Goal: Complete application form: Complete application form

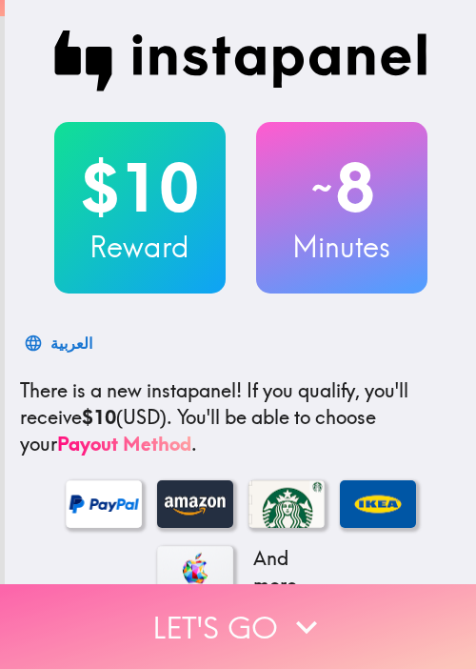
click at [72, 605] on button "Let's go" at bounding box center [238, 626] width 476 height 85
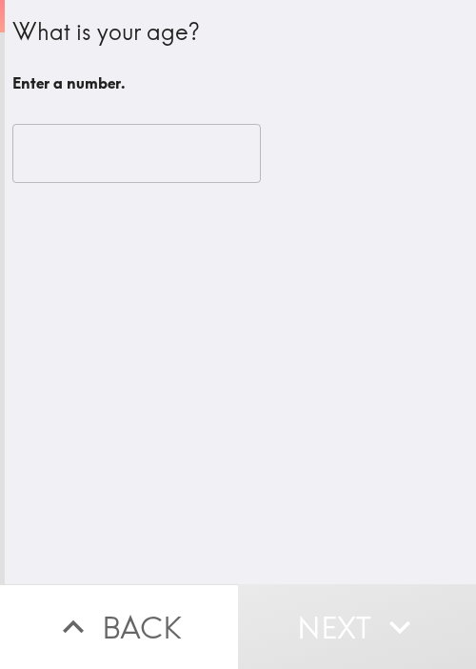
click at [30, 295] on div "What is your age? Enter a number. ​" at bounding box center [241, 292] width 472 height 584
click at [154, 114] on div "​" at bounding box center [240, 153] width 456 height 105
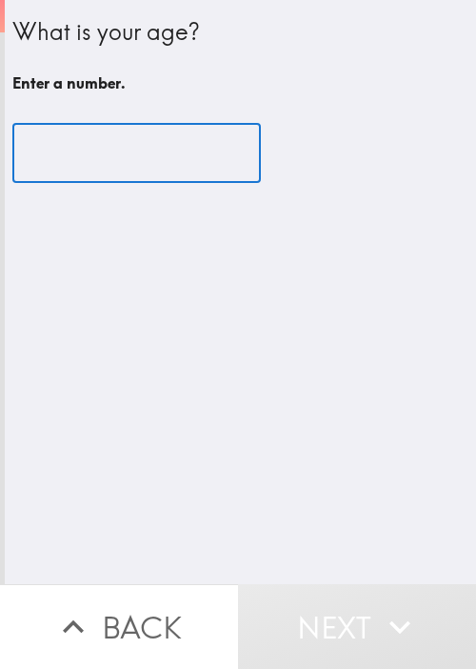
click at [134, 149] on input "number" at bounding box center [136, 153] width 249 height 59
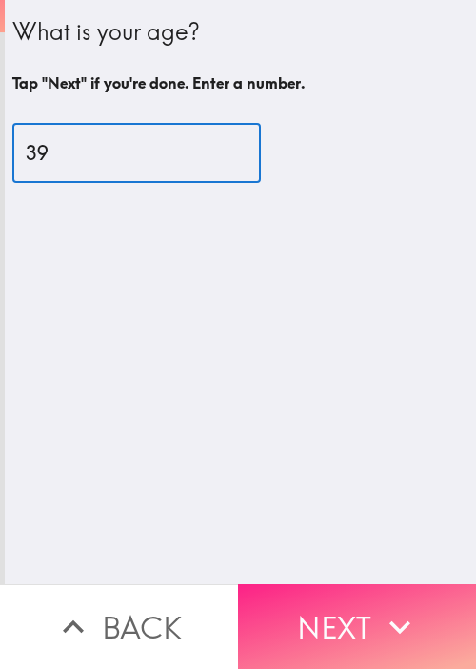
type input "39"
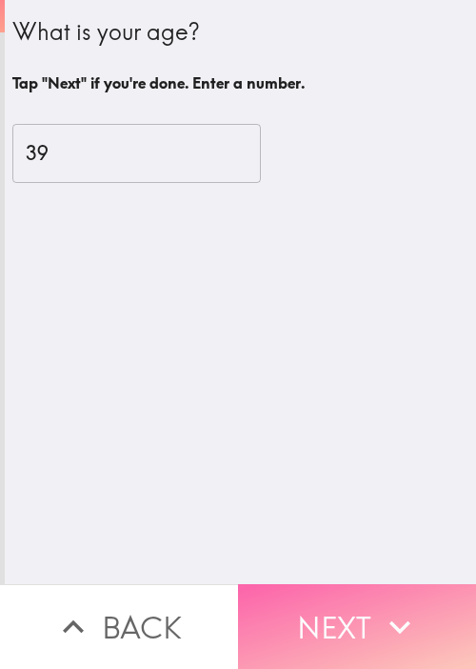
click at [346, 584] on button "Next" at bounding box center [357, 626] width 238 height 85
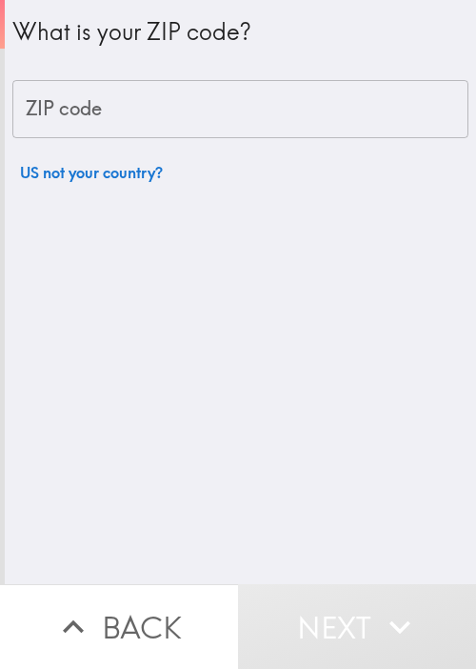
click at [5, 368] on div "What is your ZIP code? ZIP code ZIP code US not your country?" at bounding box center [241, 292] width 472 height 584
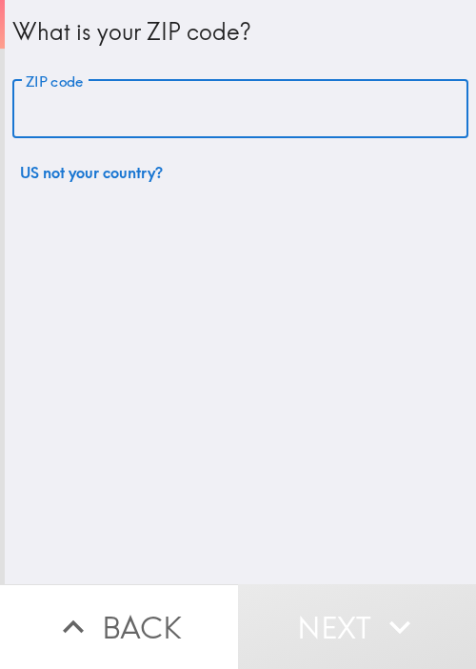
click at [154, 131] on input "ZIP code" at bounding box center [240, 109] width 456 height 59
paste input "33621"
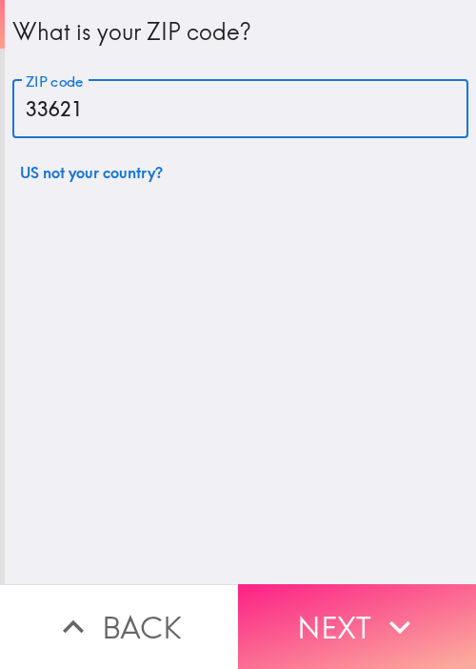
type input "33621"
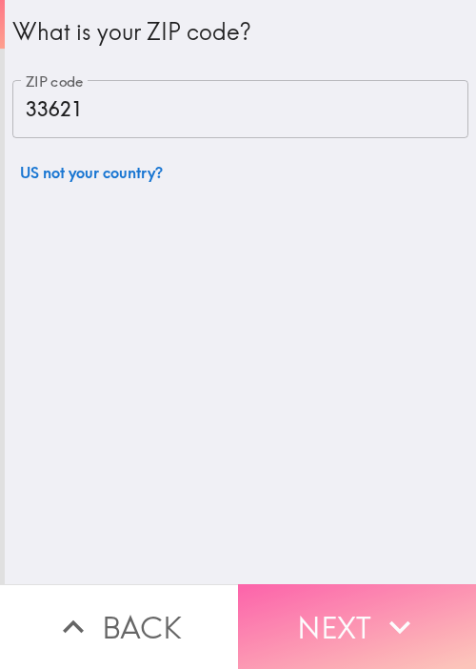
click at [386, 617] on icon "button" at bounding box center [400, 627] width 42 height 42
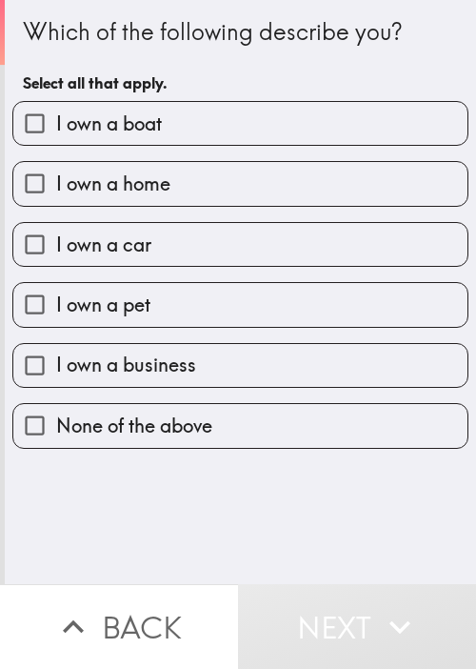
click at [67, 123] on span "I own a boat" at bounding box center [109, 123] width 106 height 27
click at [56, 123] on input "I own a boat" at bounding box center [34, 123] width 43 height 43
checkbox input "true"
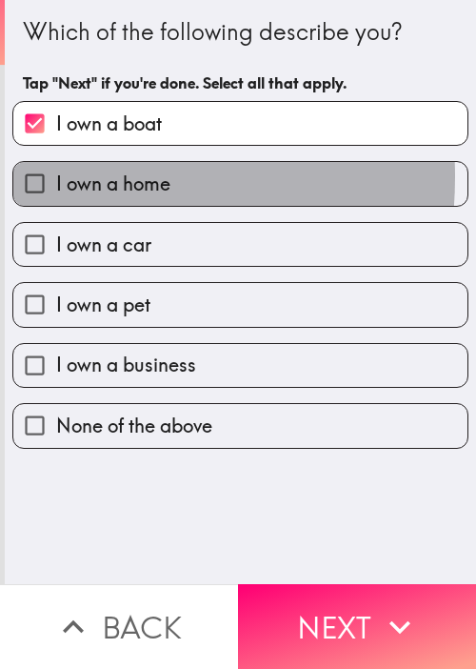
drag, startPoint x: 50, startPoint y: 176, endPoint x: 69, endPoint y: 247, distance: 73.0
click at [56, 176] on span "I own a home" at bounding box center [113, 184] width 114 height 27
click at [50, 176] on input "I own a home" at bounding box center [34, 183] width 43 height 43
checkbox input "true"
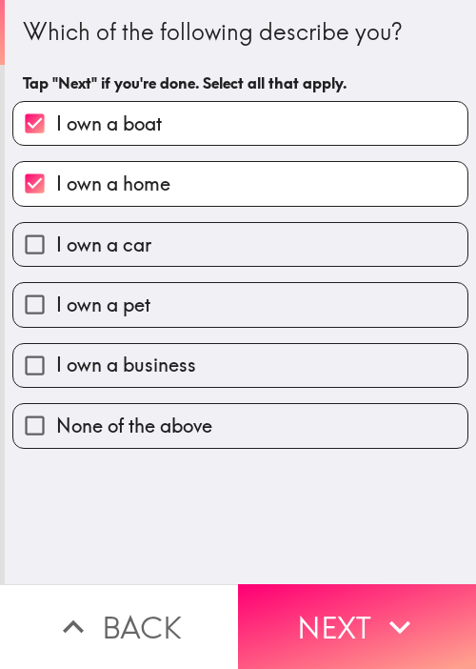
click at [73, 252] on span "I own a car" at bounding box center [103, 244] width 95 height 27
click at [56, 252] on input "I own a car" at bounding box center [34, 244] width 43 height 43
checkbox input "true"
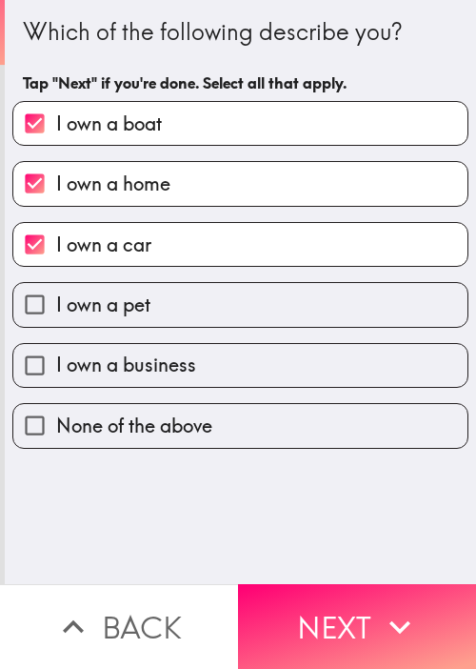
click at [109, 310] on span "I own a pet" at bounding box center [103, 304] width 94 height 27
click at [56, 310] on input "I own a pet" at bounding box center [34, 304] width 43 height 43
checkbox input "true"
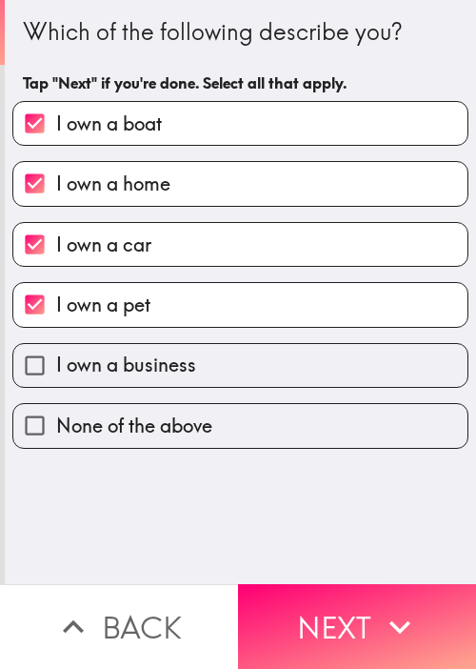
click at [170, 364] on span "I own a business" at bounding box center [126, 364] width 140 height 27
click at [56, 364] on input "I own a business" at bounding box center [34, 365] width 43 height 43
checkbox input "true"
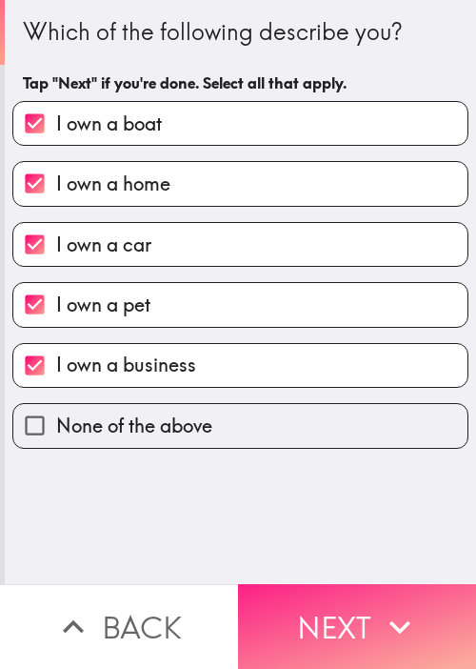
click at [340, 592] on button "Next" at bounding box center [357, 626] width 238 height 85
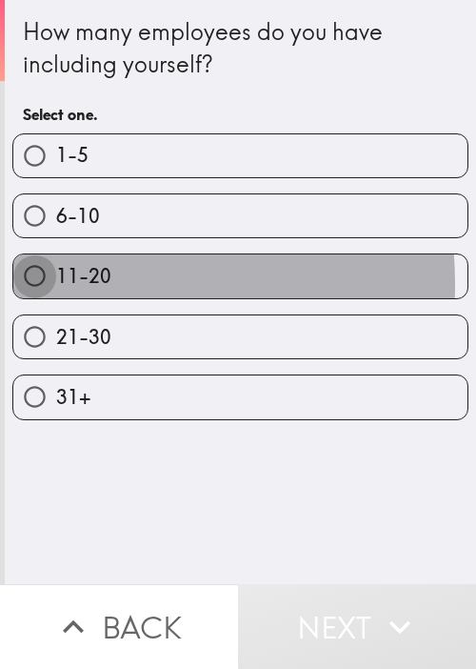
click at [43, 283] on input "11-20" at bounding box center [34, 275] width 43 height 43
radio input "true"
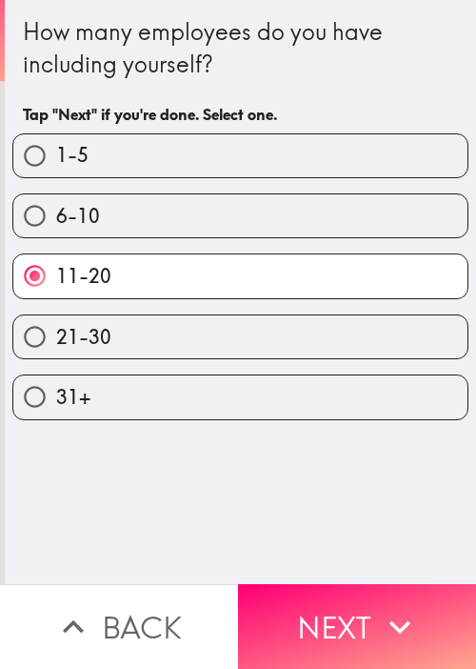
drag, startPoint x: 95, startPoint y: 547, endPoint x: 171, endPoint y: 561, distance: 76.6
click at [98, 547] on div "How many employees do you have including yourself? Tap "Next" if you're done. S…" at bounding box center [241, 292] width 472 height 584
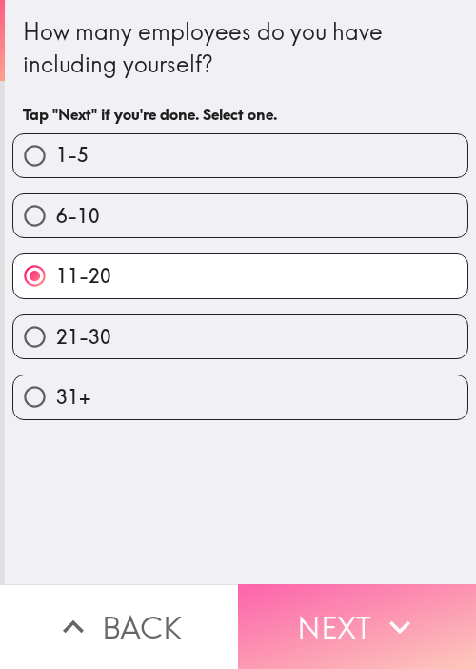
click at [333, 608] on button "Next" at bounding box center [357, 626] width 238 height 85
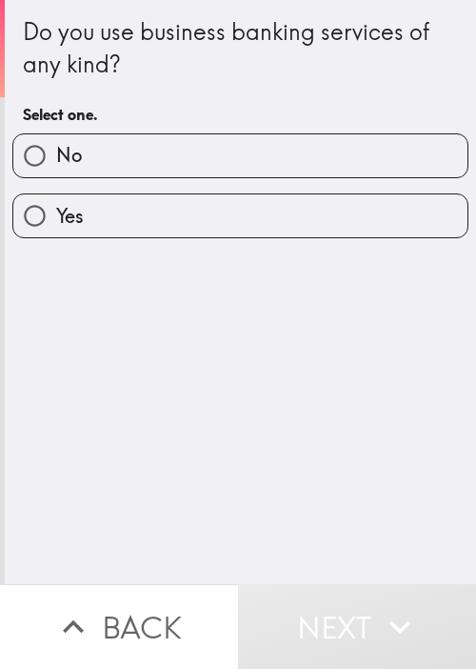
drag, startPoint x: 51, startPoint y: 217, endPoint x: 88, endPoint y: 261, distance: 56.8
click at [56, 217] on span "Yes" at bounding box center [70, 216] width 28 height 27
click at [51, 217] on input "Yes" at bounding box center [34, 215] width 43 height 43
radio input "true"
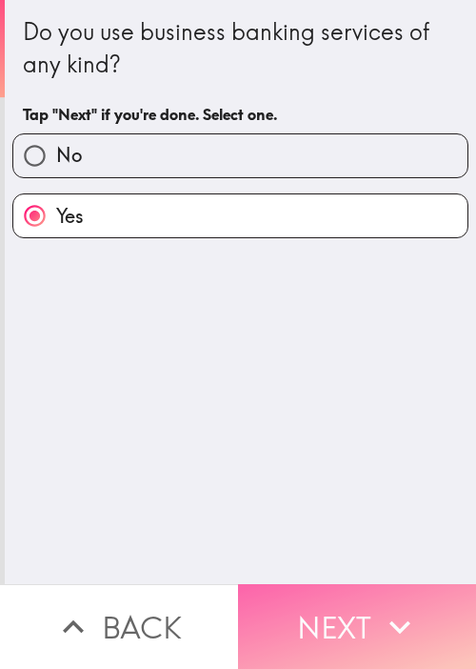
drag, startPoint x: 387, startPoint y: 604, endPoint x: 475, endPoint y: 542, distance: 108.1
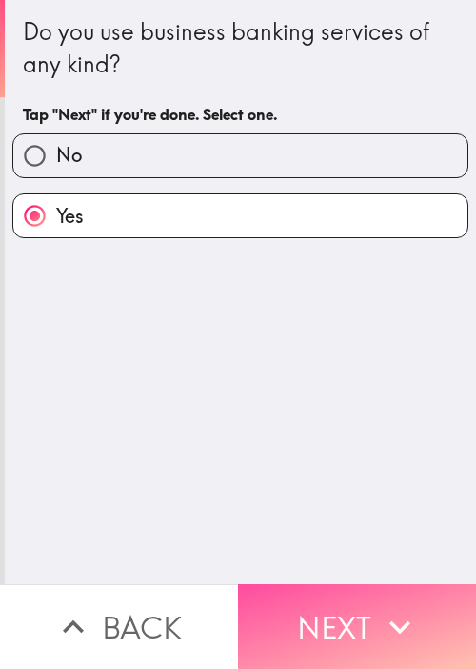
click at [386, 606] on icon "button" at bounding box center [400, 627] width 42 height 42
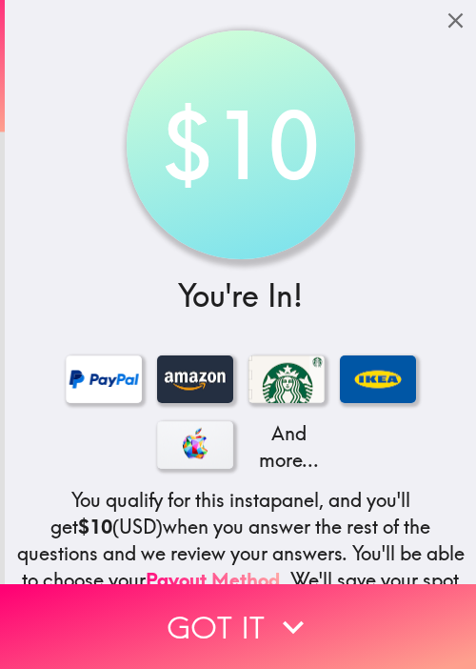
drag, startPoint x: 52, startPoint y: 184, endPoint x: 101, endPoint y: 227, distance: 64.8
click at [52, 184] on div "$10 You're In! And more... You qualify for this instapanel, and you'll get $10 …" at bounding box center [241, 399] width 472 height 799
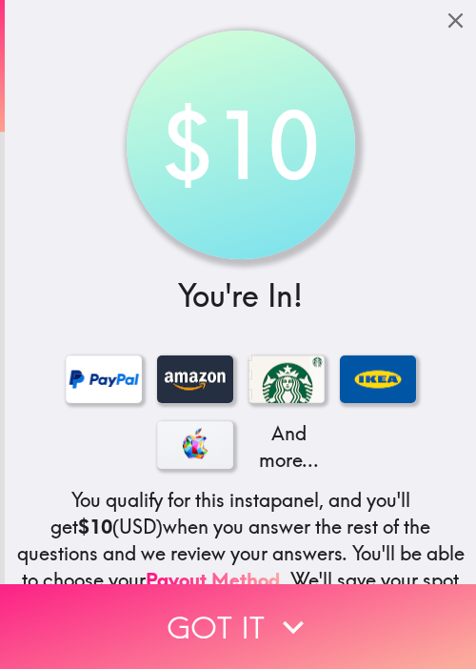
click at [228, 598] on button "Got it" at bounding box center [238, 626] width 476 height 85
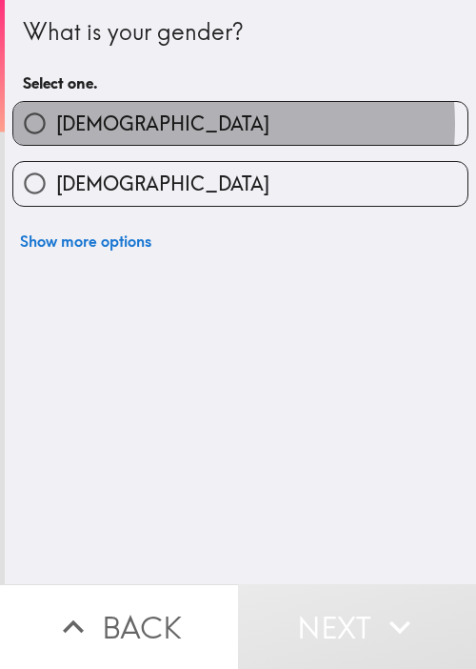
click at [186, 124] on label "[DEMOGRAPHIC_DATA]" at bounding box center [240, 123] width 454 height 43
click at [56, 124] on input "[DEMOGRAPHIC_DATA]" at bounding box center [34, 123] width 43 height 43
radio input "true"
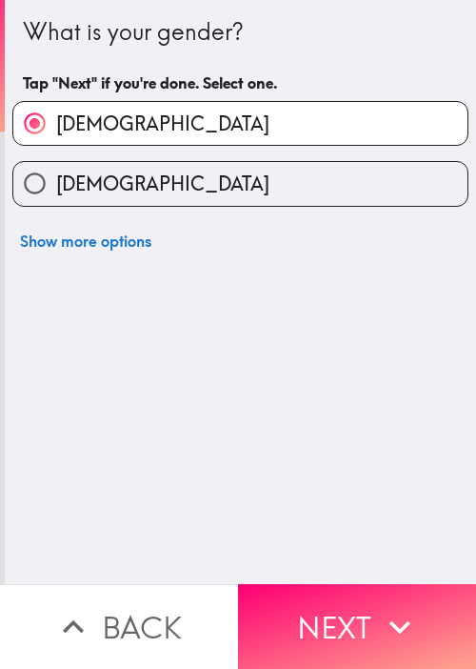
drag, startPoint x: 342, startPoint y: 610, endPoint x: 472, endPoint y: 607, distance: 130.5
click at [343, 611] on button "Next" at bounding box center [357, 626] width 238 height 85
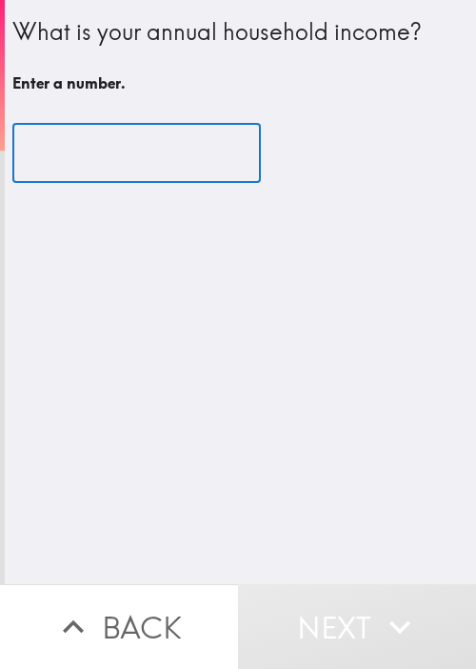
click at [110, 140] on input "number" at bounding box center [136, 153] width 249 height 59
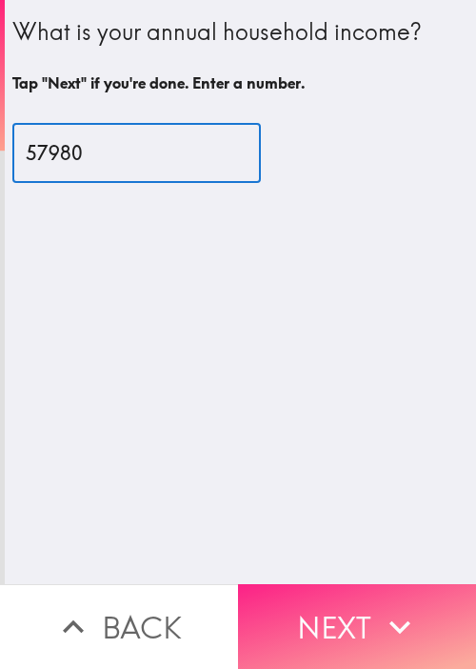
type input "57980"
click at [351, 608] on button "Next" at bounding box center [357, 626] width 238 height 85
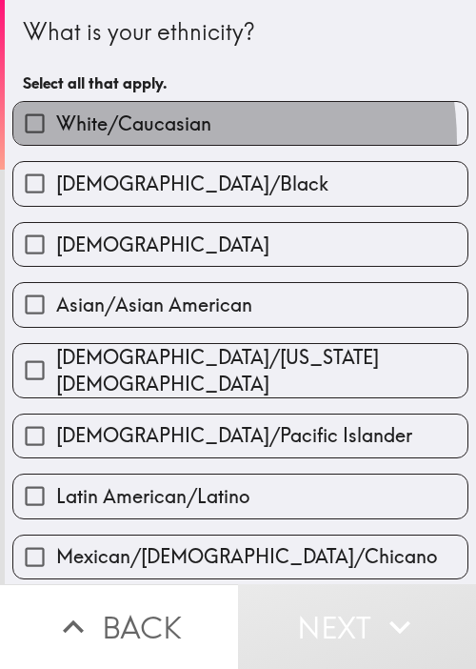
click at [159, 142] on label "White/Caucasian" at bounding box center [240, 123] width 454 height 43
click at [56, 142] on input "White/Caucasian" at bounding box center [34, 123] width 43 height 43
checkbox input "true"
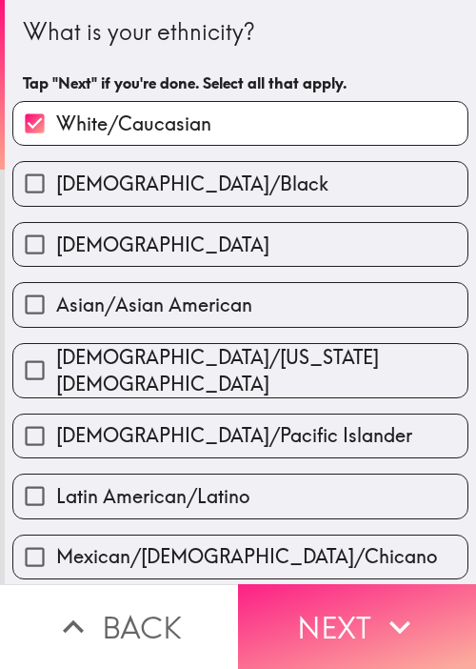
click at [328, 590] on button "Next" at bounding box center [357, 626] width 238 height 85
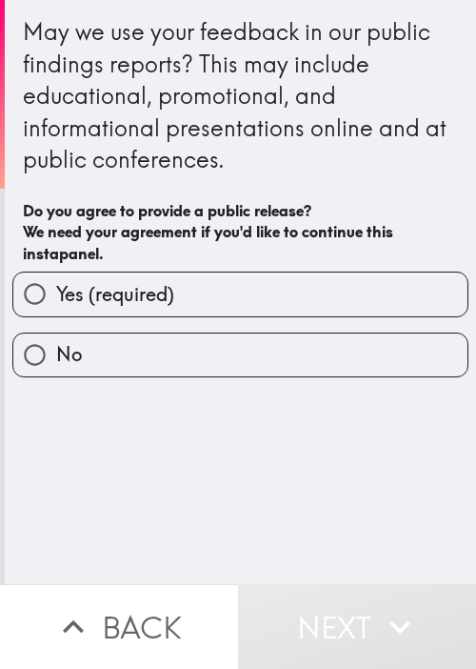
drag, startPoint x: 152, startPoint y: 299, endPoint x: 343, endPoint y: 311, distance: 190.9
click at [152, 299] on span "Yes (required)" at bounding box center [115, 294] width 118 height 27
click at [56, 299] on input "Yes (required)" at bounding box center [34, 293] width 43 height 43
radio input "true"
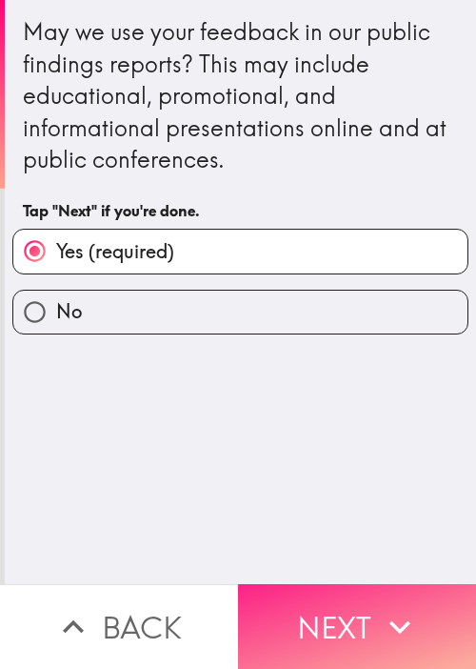
click at [301, 606] on button "Next" at bounding box center [357, 626] width 238 height 85
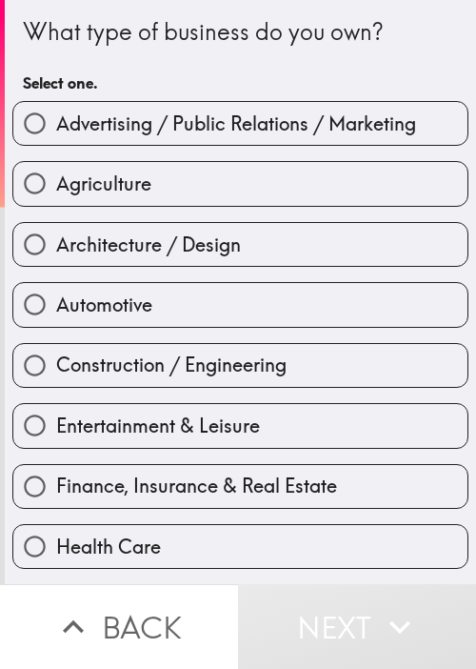
click at [231, 137] on label "Advertising / Public Relations / Marketing" at bounding box center [240, 123] width 454 height 43
click at [56, 137] on input "Advertising / Public Relations / Marketing" at bounding box center [34, 123] width 43 height 43
radio input "true"
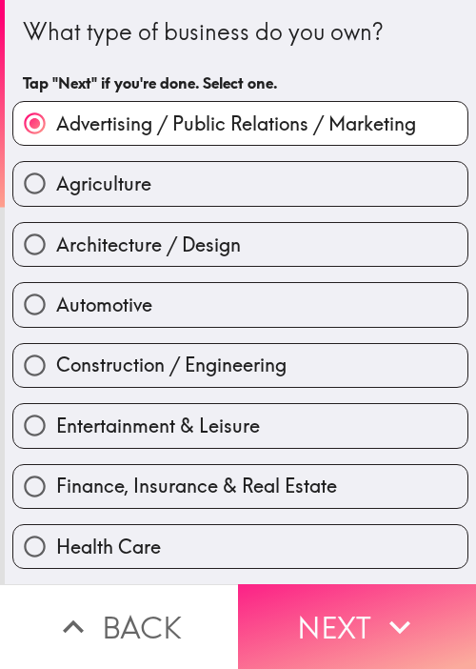
drag, startPoint x: 344, startPoint y: 614, endPoint x: 432, endPoint y: 605, distance: 88.2
click at [344, 614] on button "Next" at bounding box center [357, 626] width 238 height 85
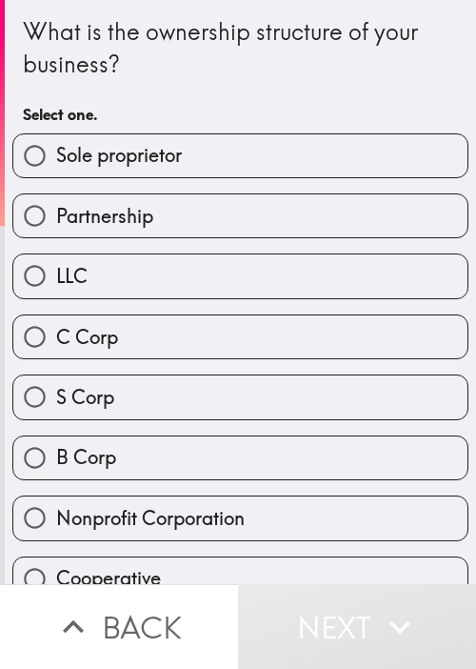
click at [196, 256] on label "LLC" at bounding box center [240, 275] width 454 height 43
click at [56, 256] on input "LLC" at bounding box center [34, 275] width 43 height 43
radio input "true"
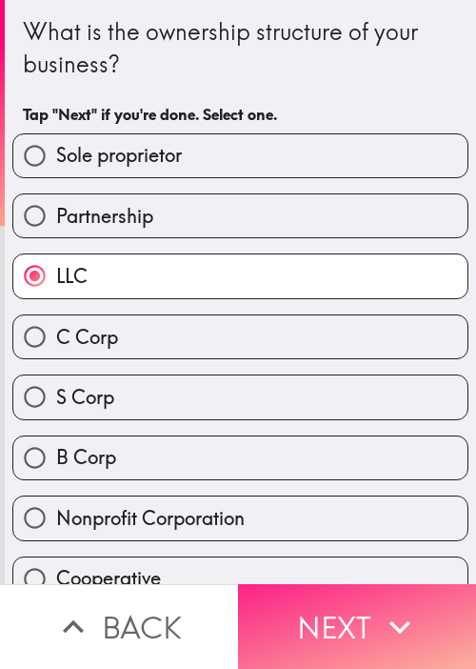
drag, startPoint x: 283, startPoint y: 604, endPoint x: 325, endPoint y: 591, distance: 44.0
click at [284, 607] on button "Next" at bounding box center [357, 626] width 238 height 85
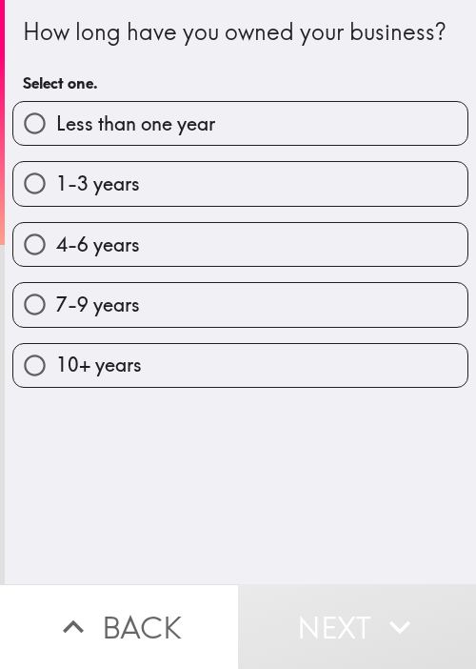
click at [197, 49] on div "How long have you owned your business?" at bounding box center [240, 32] width 435 height 32
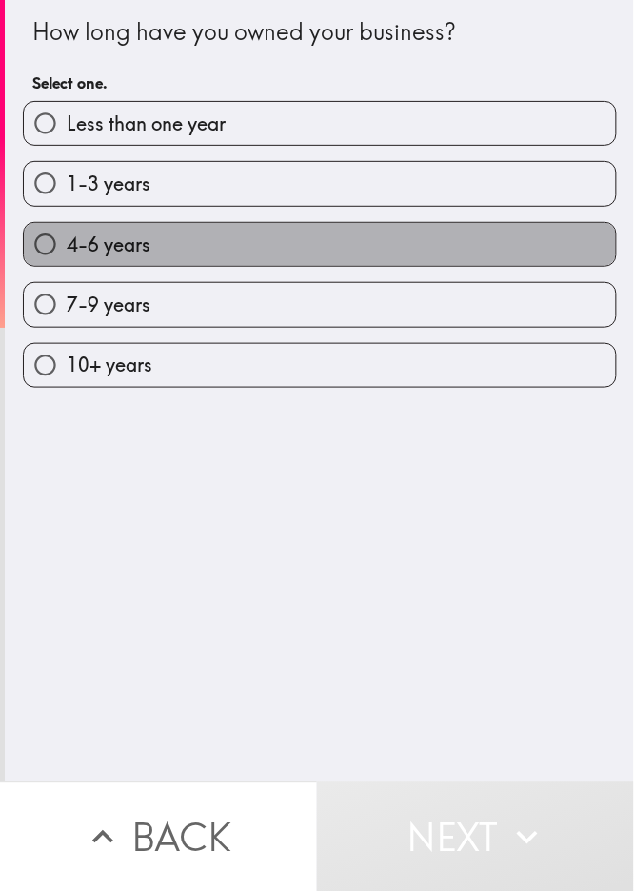
click at [208, 235] on label "4-6 years" at bounding box center [320, 244] width 592 height 43
click at [67, 235] on input "4-6 years" at bounding box center [45, 244] width 43 height 43
radio input "true"
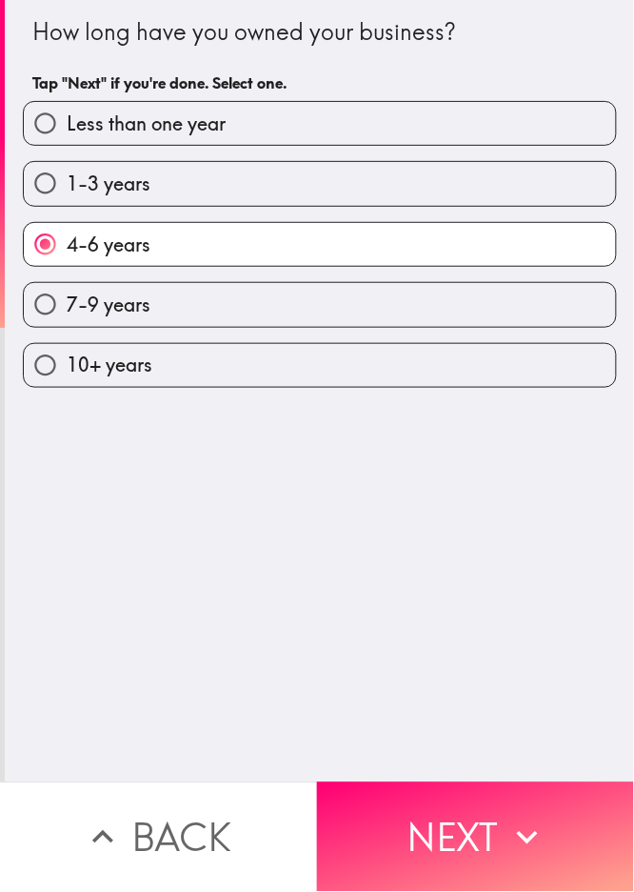
click at [429, 668] on div "How long have you owned your business? Tap "Next" if you're done. Select one. L…" at bounding box center [320, 391] width 630 height 782
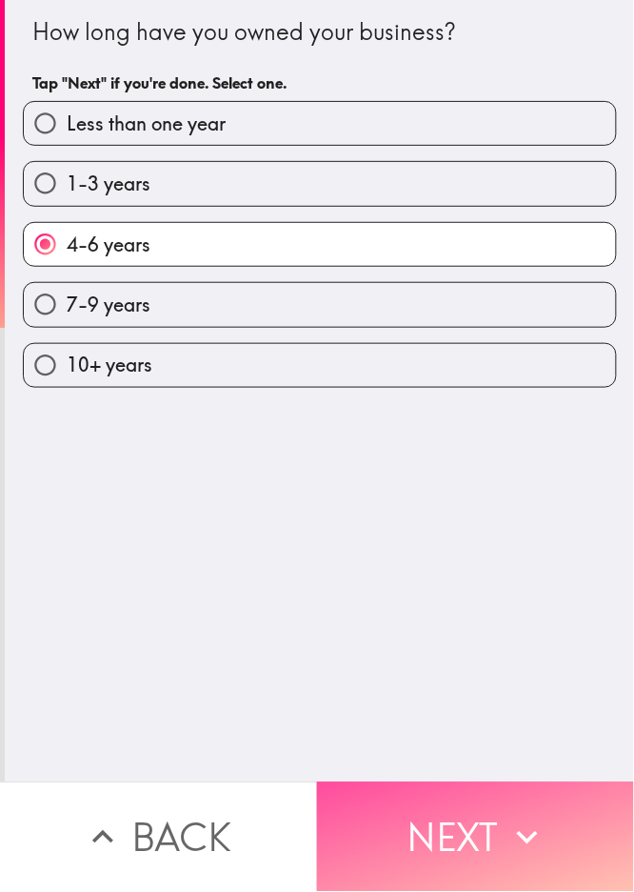
drag, startPoint x: 479, startPoint y: 799, endPoint x: 632, endPoint y: 693, distance: 186.0
click at [475, 668] on button "Next" at bounding box center [475, 837] width 317 height 110
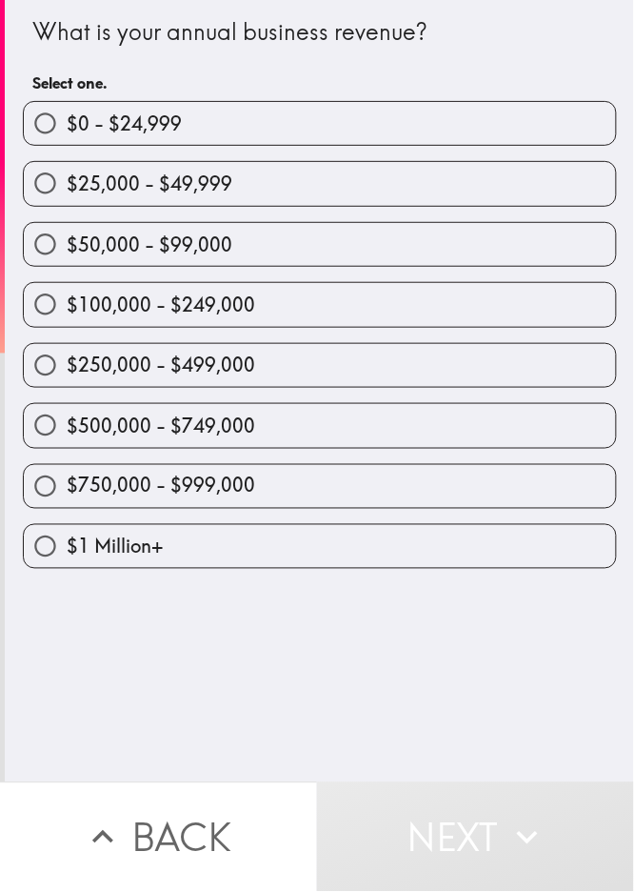
click at [37, 329] on div "$250,000 - $499,000" at bounding box center [313, 358] width 610 height 60
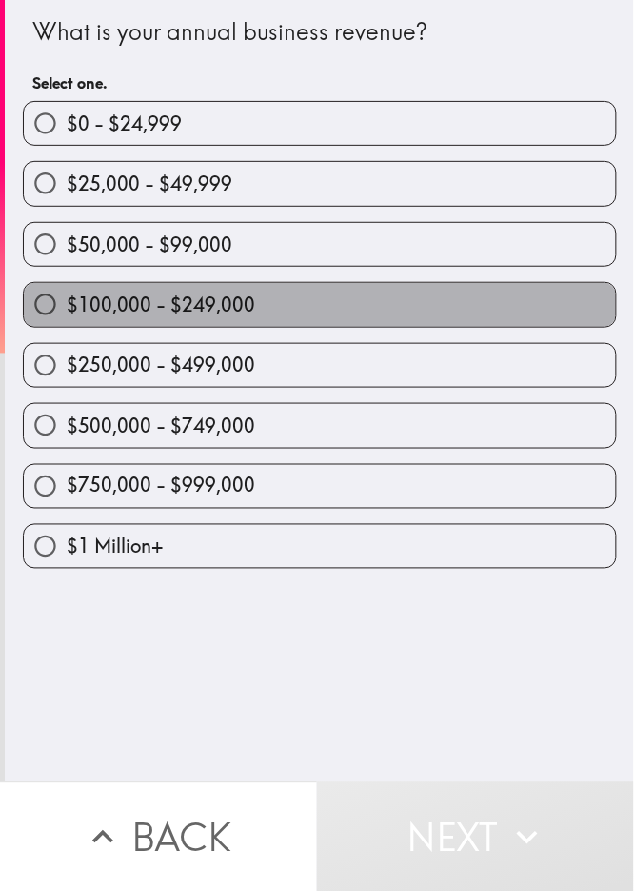
click at [147, 307] on span "$100,000 - $249,000" at bounding box center [161, 304] width 189 height 27
click at [67, 307] on input "$100,000 - $249,000" at bounding box center [45, 304] width 43 height 43
radio input "true"
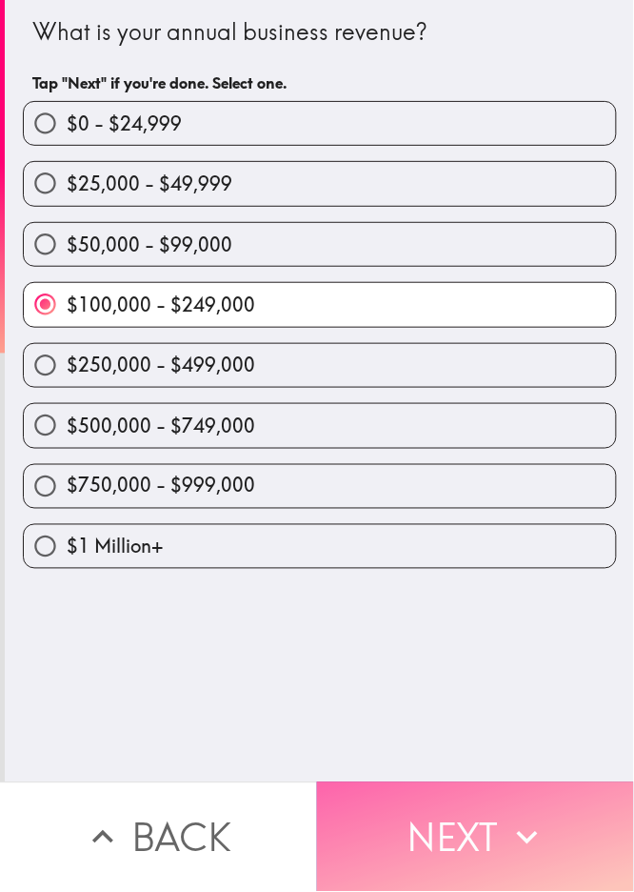
click at [475, 668] on button "Next" at bounding box center [475, 837] width 317 height 110
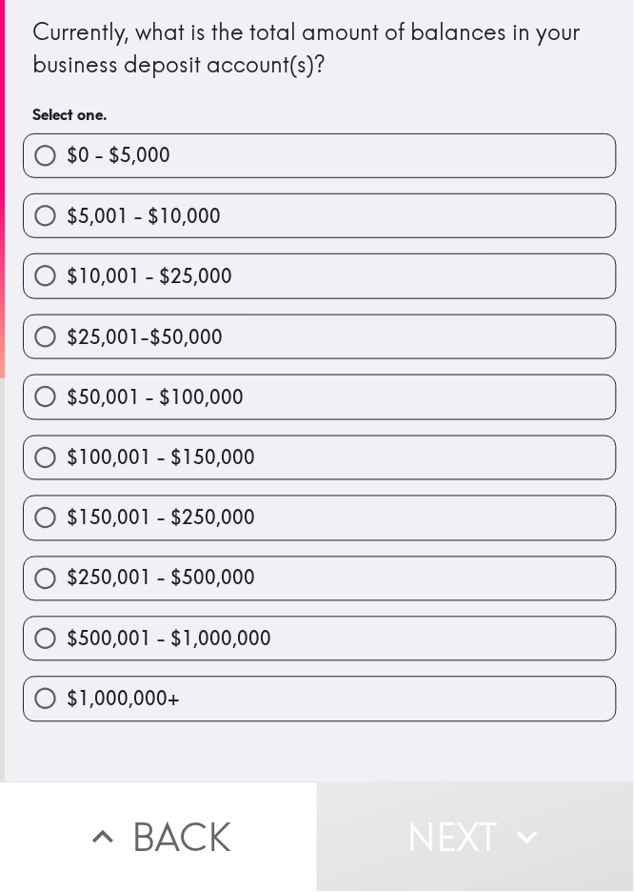
click at [61, 435] on div "$100,001 - $150,000" at bounding box center [320, 457] width 594 height 45
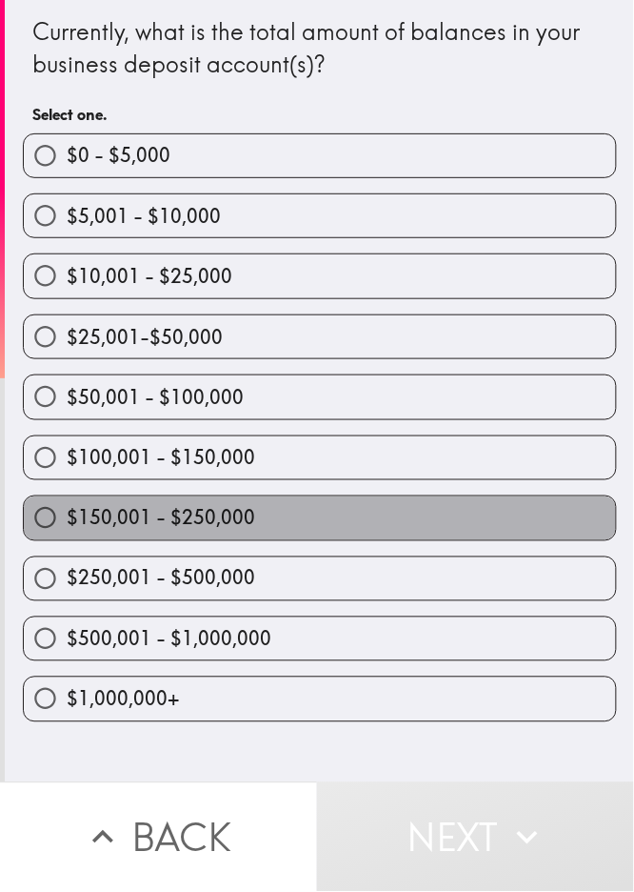
click at [338, 509] on label "$150,001 - $250,000" at bounding box center [320, 517] width 592 height 43
click at [67, 509] on input "$150,001 - $250,000" at bounding box center [45, 517] width 43 height 43
radio input "true"
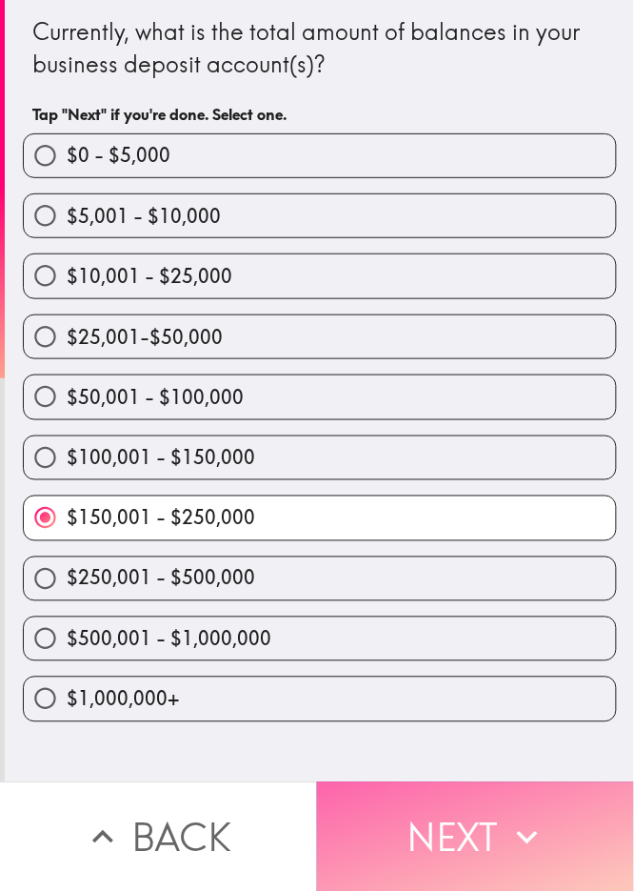
drag, startPoint x: 494, startPoint y: 826, endPoint x: 584, endPoint y: 655, distance: 192.6
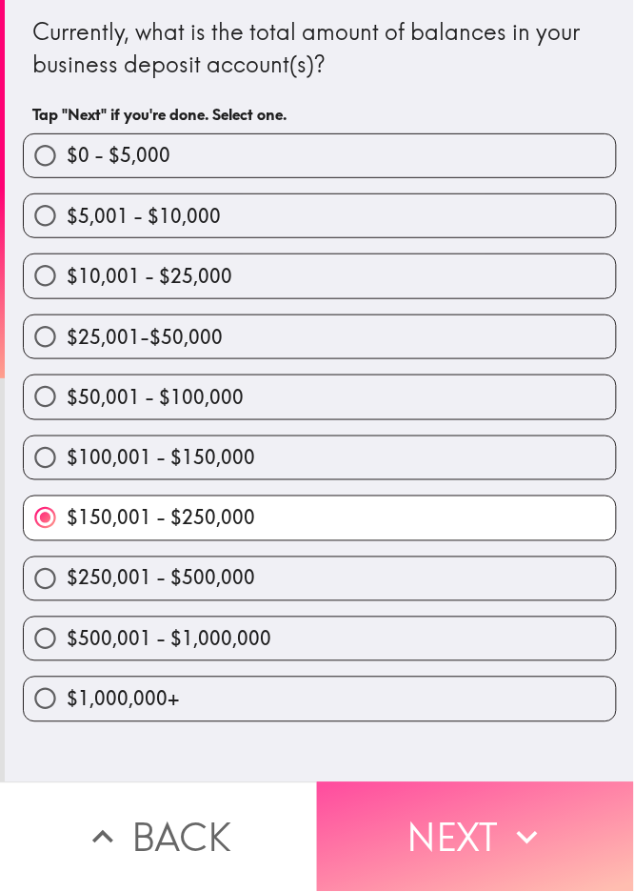
click at [475, 668] on button "Next" at bounding box center [475, 837] width 317 height 110
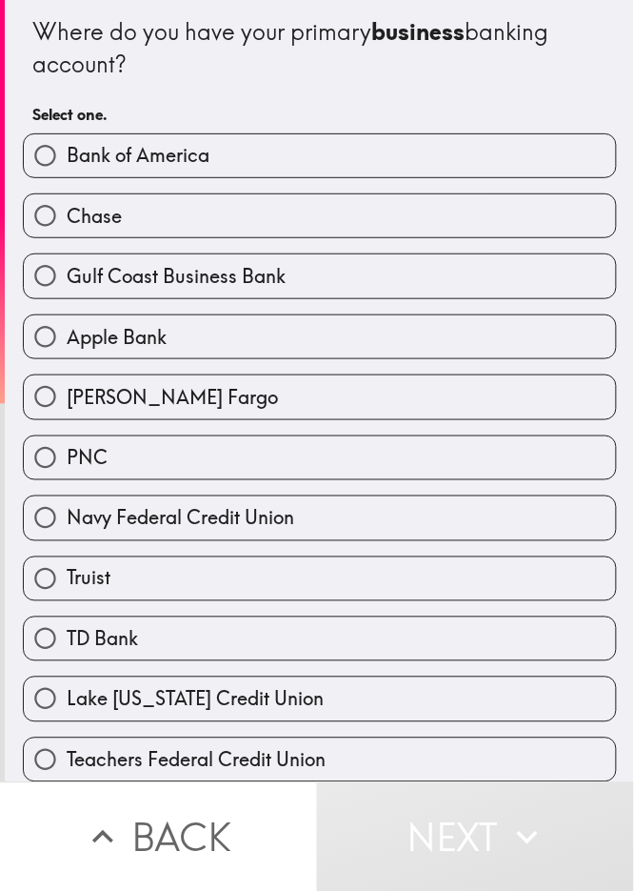
drag, startPoint x: 131, startPoint y: 631, endPoint x: 149, endPoint y: 641, distance: 20.9
click at [131, 631] on label "TD Bank" at bounding box center [320, 638] width 592 height 43
click at [67, 631] on input "TD Bank" at bounding box center [45, 638] width 43 height 43
radio input "true"
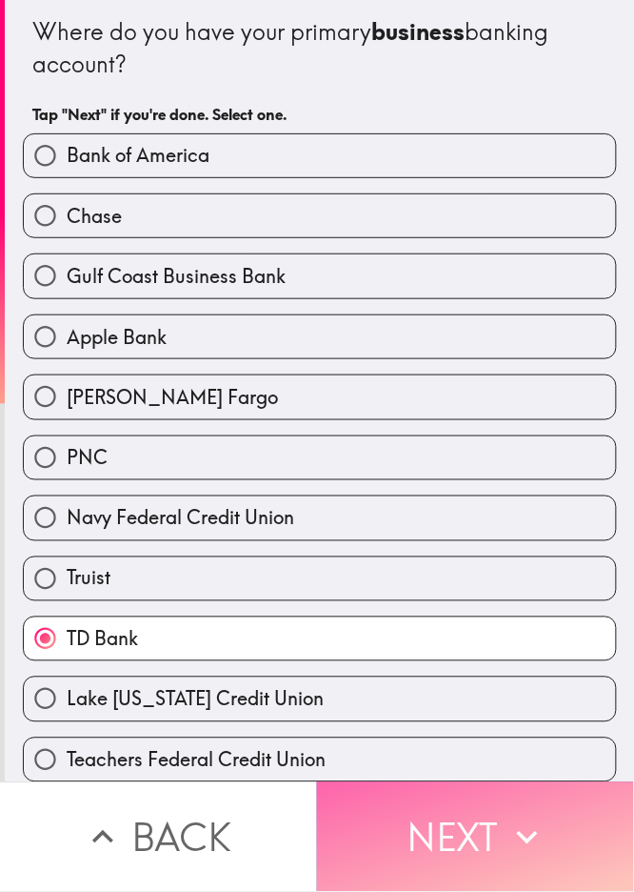
click at [453, 668] on button "Next" at bounding box center [475, 837] width 317 height 110
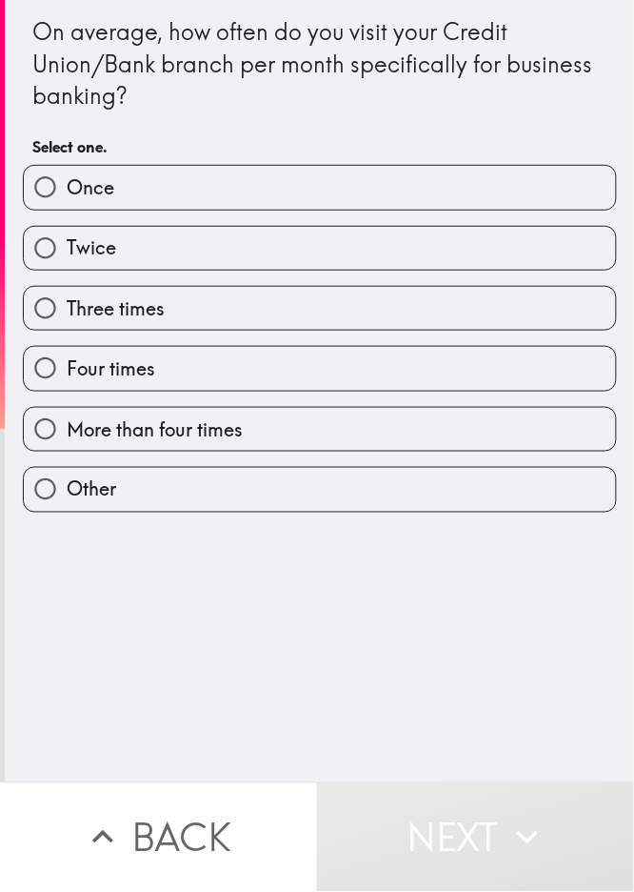
click at [192, 298] on label "Three times" at bounding box center [320, 308] width 592 height 43
click at [67, 298] on input "Three times" at bounding box center [45, 308] width 43 height 43
radio input "true"
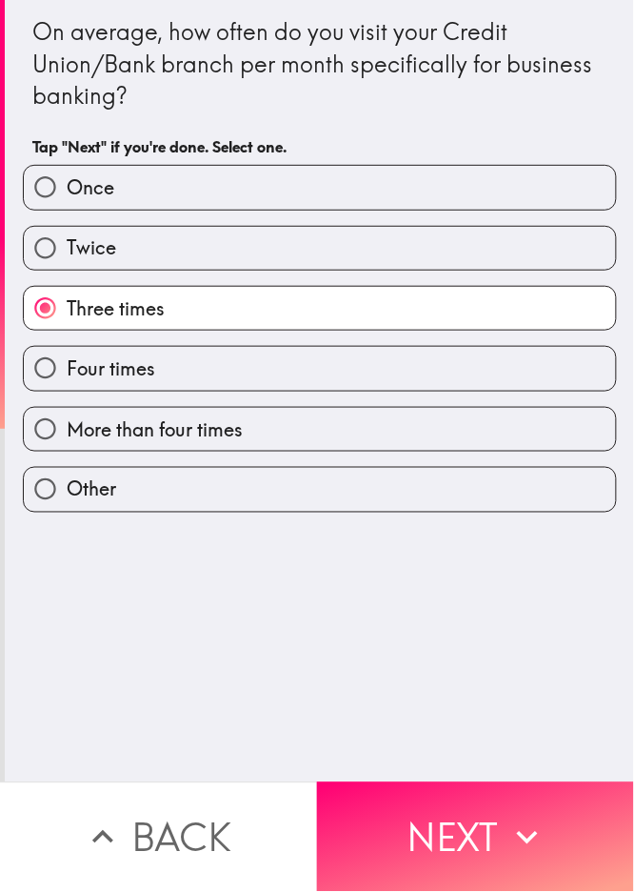
drag, startPoint x: 423, startPoint y: 823, endPoint x: 481, endPoint y: 715, distance: 122.3
click at [424, 668] on button "Next" at bounding box center [475, 837] width 317 height 110
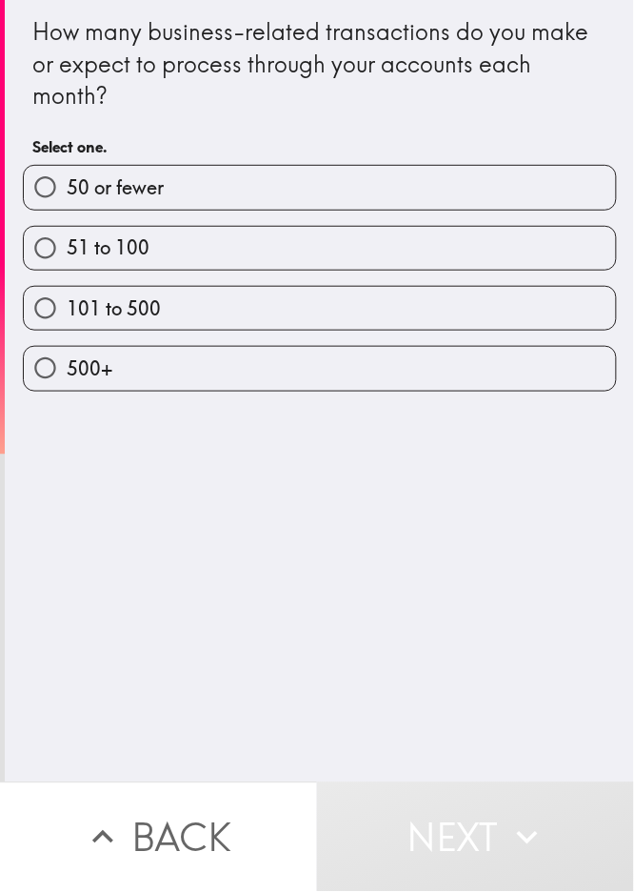
click at [67, 302] on span "101 to 500" at bounding box center [114, 308] width 94 height 27
click at [49, 302] on input "101 to 500" at bounding box center [45, 308] width 43 height 43
radio input "true"
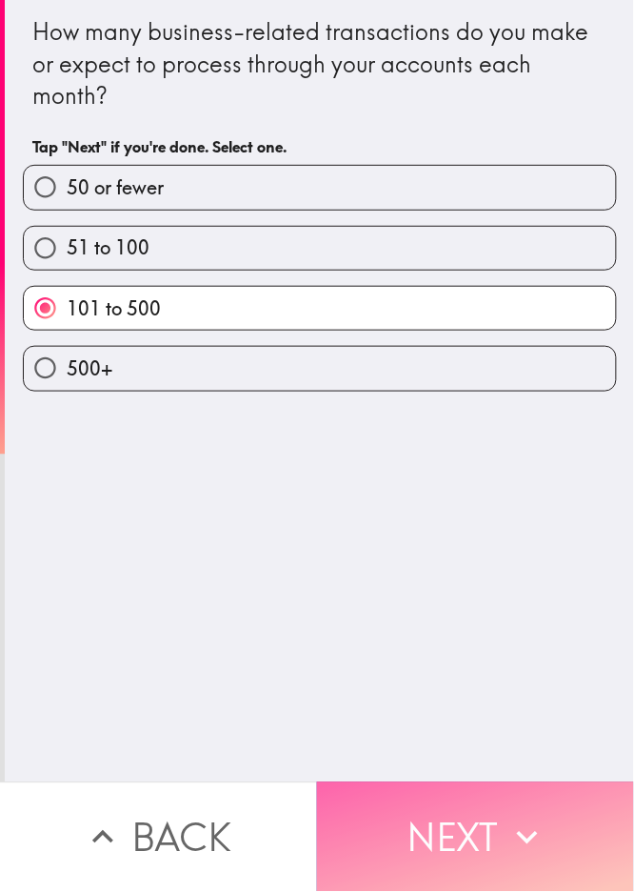
drag, startPoint x: 552, startPoint y: 793, endPoint x: 549, endPoint y: 809, distance: 15.7
click at [475, 668] on button "Next" at bounding box center [475, 837] width 317 height 110
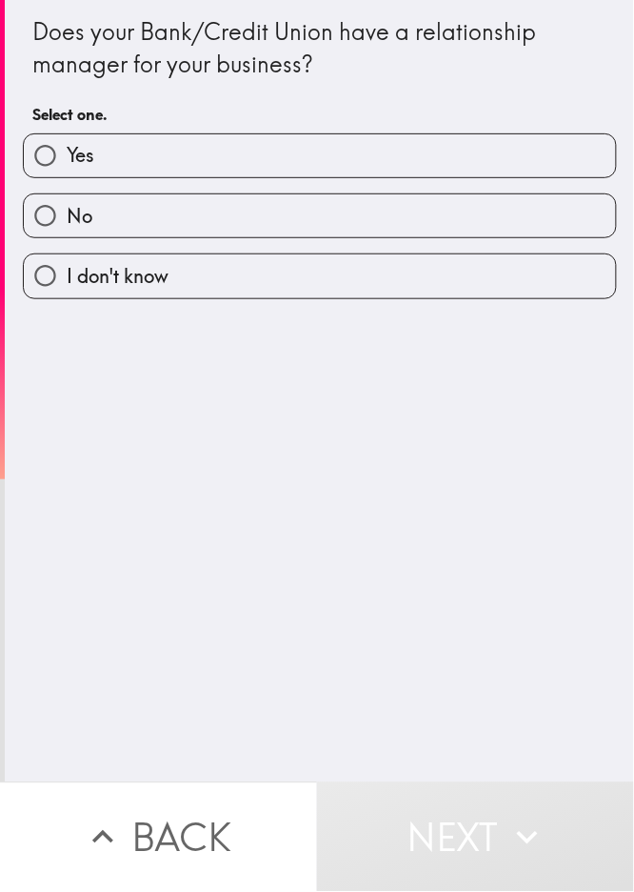
click at [48, 416] on div "Does your Bank/Credit Union have a relationship manager for your business? Sele…" at bounding box center [320, 391] width 630 height 782
click at [98, 157] on label "Yes" at bounding box center [320, 155] width 592 height 43
click at [67, 157] on input "Yes" at bounding box center [45, 155] width 43 height 43
radio input "true"
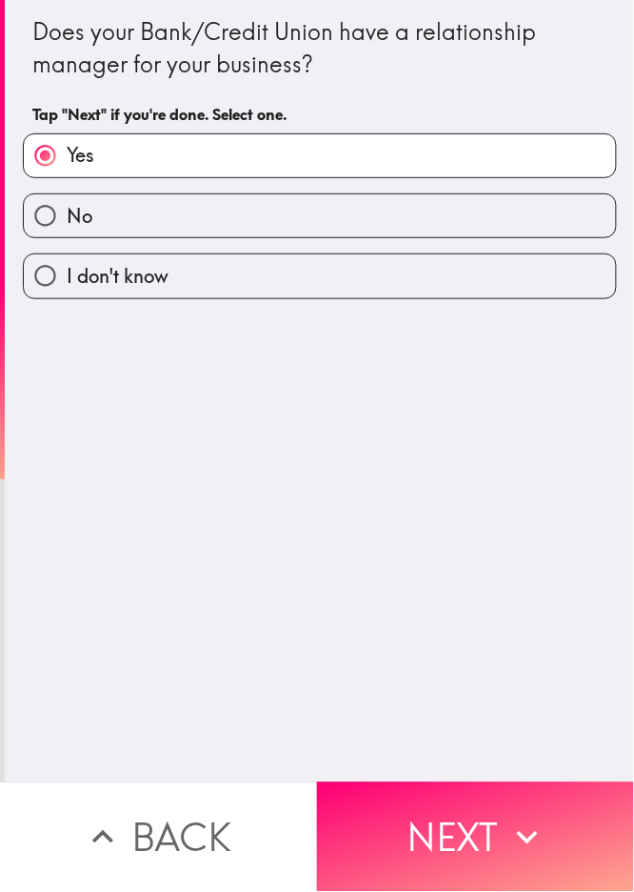
drag, startPoint x: 421, startPoint y: 800, endPoint x: 434, endPoint y: 760, distance: 42.2
click at [422, 668] on button "Next" at bounding box center [475, 837] width 317 height 110
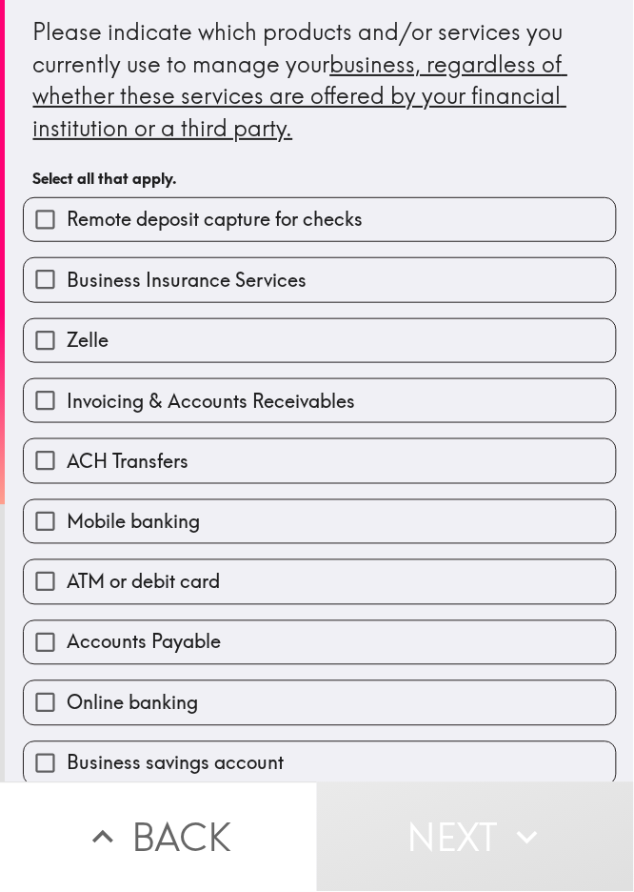
click at [286, 393] on span "Invoicing & Accounts Receivables" at bounding box center [211, 401] width 289 height 27
click at [67, 393] on input "Invoicing & Accounts Receivables" at bounding box center [45, 400] width 43 height 43
checkbox input "true"
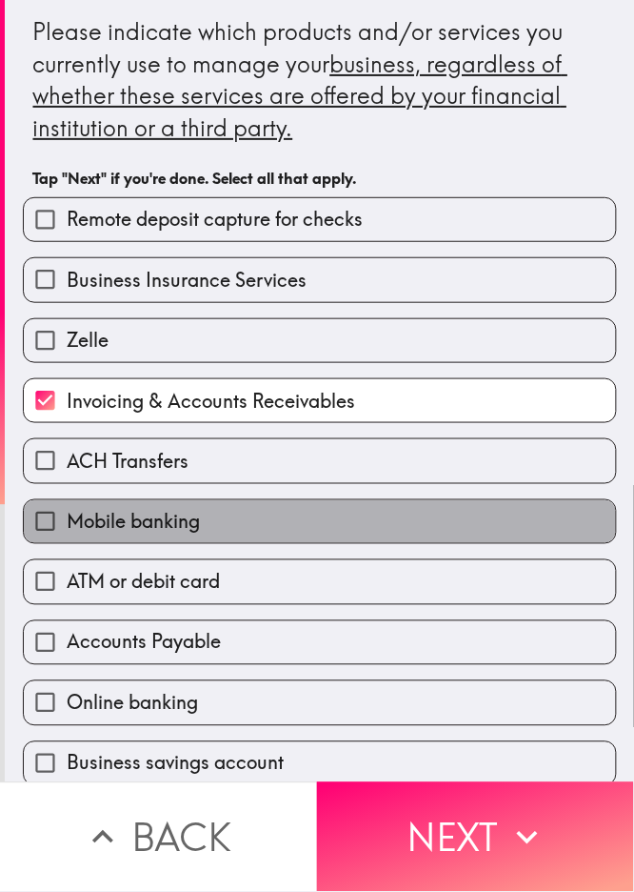
click at [253, 515] on label "Mobile banking" at bounding box center [320, 521] width 592 height 43
click at [67, 515] on input "Mobile banking" at bounding box center [45, 521] width 43 height 43
checkbox input "true"
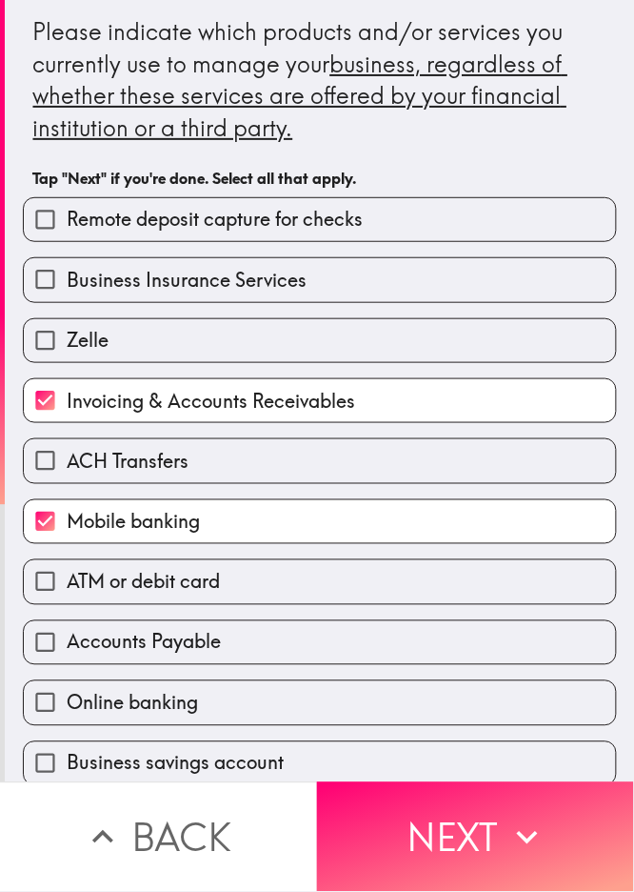
drag, startPoint x: 240, startPoint y: 625, endPoint x: 352, endPoint y: 730, distance: 153.7
click at [240, 626] on label "Accounts Payable" at bounding box center [320, 642] width 592 height 43
click at [67, 626] on input "Accounts Payable" at bounding box center [45, 642] width 43 height 43
checkbox input "true"
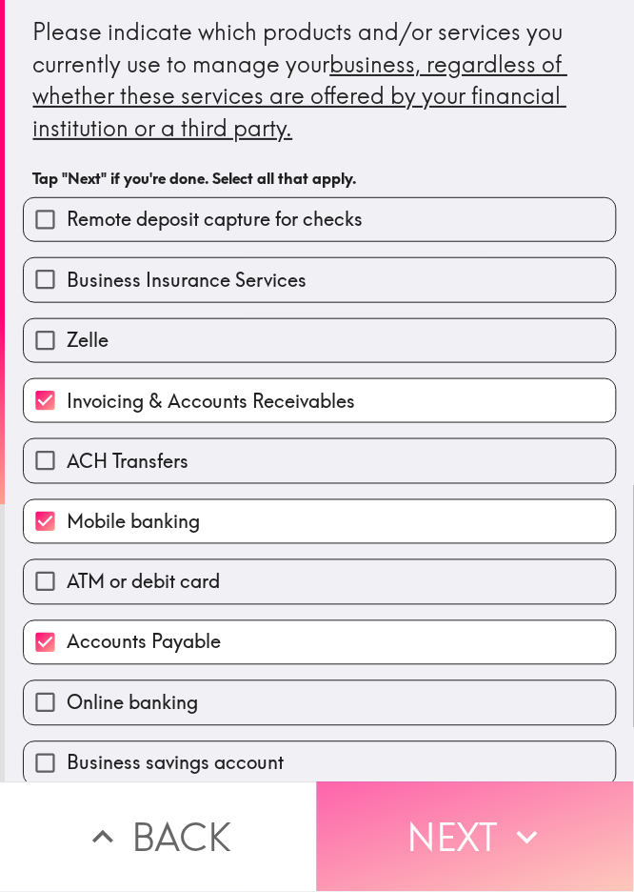
click at [475, 668] on button "Next" at bounding box center [475, 837] width 317 height 110
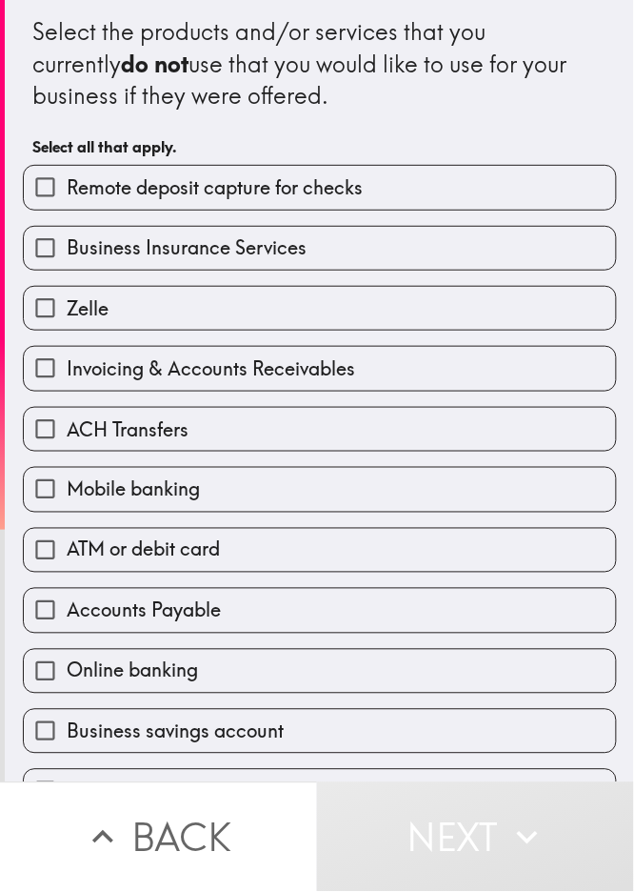
click at [78, 354] on label "Invoicing & Accounts Receivables" at bounding box center [320, 368] width 592 height 43
click at [67, 354] on input "Invoicing & Accounts Receivables" at bounding box center [45, 368] width 43 height 43
checkbox input "true"
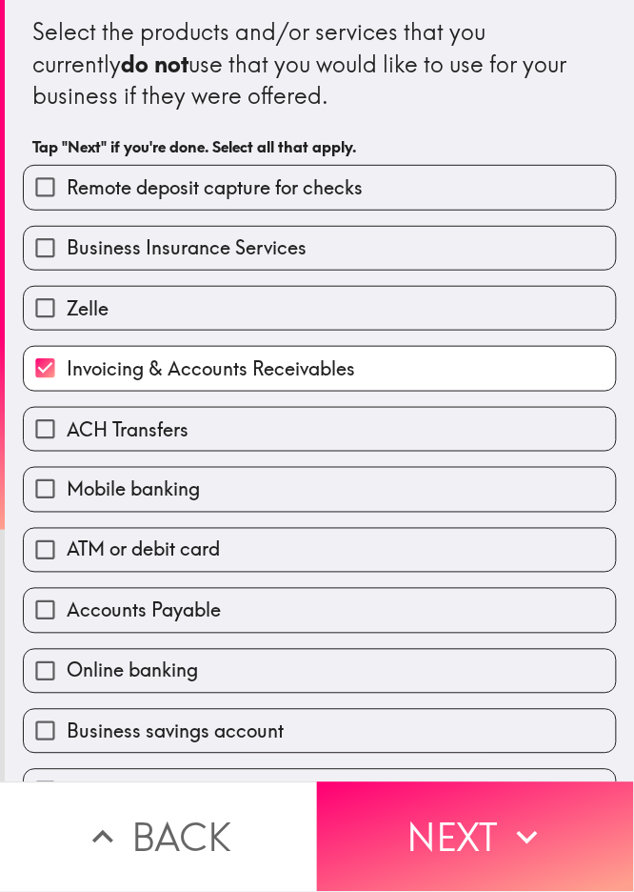
click at [141, 189] on span "Remote deposit capture for checks" at bounding box center [215, 187] width 296 height 27
click at [67, 189] on input "Remote deposit capture for checks" at bounding box center [45, 187] width 43 height 43
checkbox input "true"
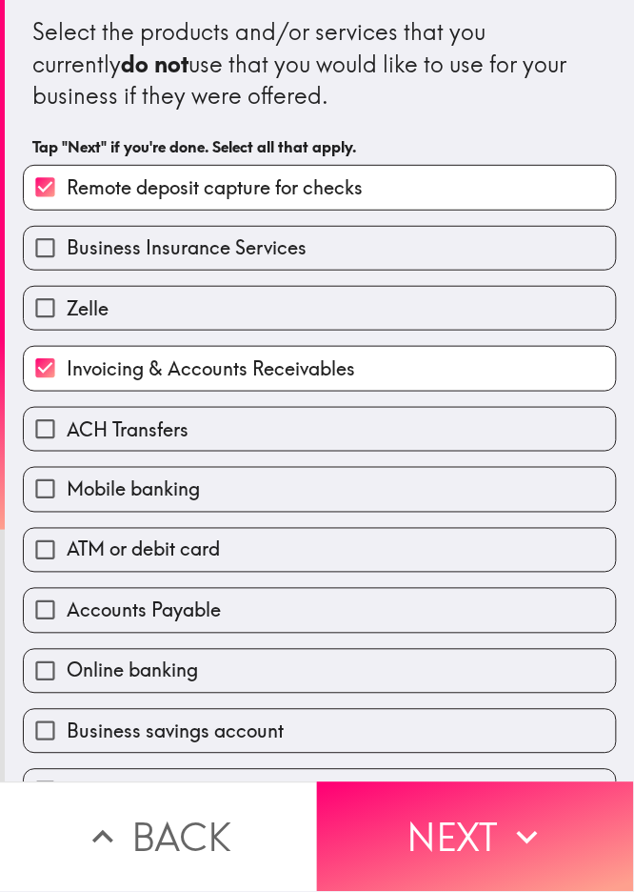
click at [265, 577] on div "Accounts Payable" at bounding box center [313, 602] width 610 height 60
click at [306, 566] on label "ATM or debit card" at bounding box center [320, 550] width 592 height 43
click at [67, 566] on input "ATM or debit card" at bounding box center [45, 550] width 43 height 43
checkbox input "true"
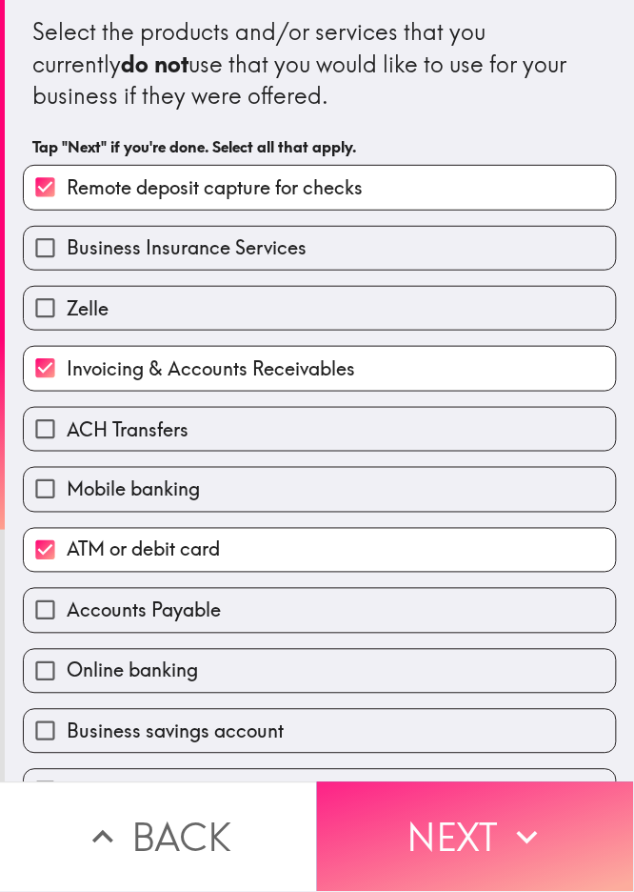
click at [372, 668] on button "Next" at bounding box center [475, 837] width 317 height 110
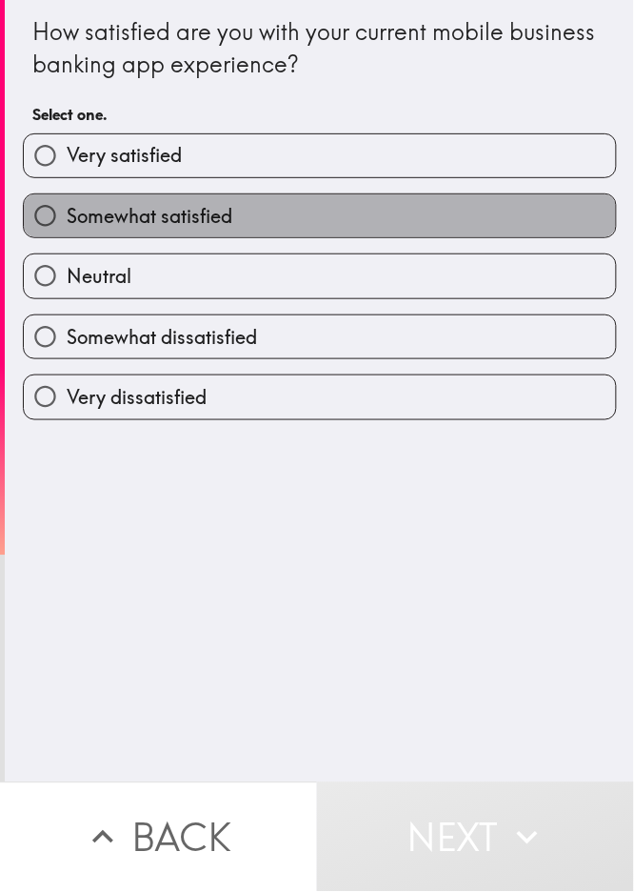
click at [67, 205] on span "Somewhat satisfied" at bounding box center [150, 216] width 166 height 27
click at [51, 205] on input "Somewhat satisfied" at bounding box center [45, 215] width 43 height 43
radio input "true"
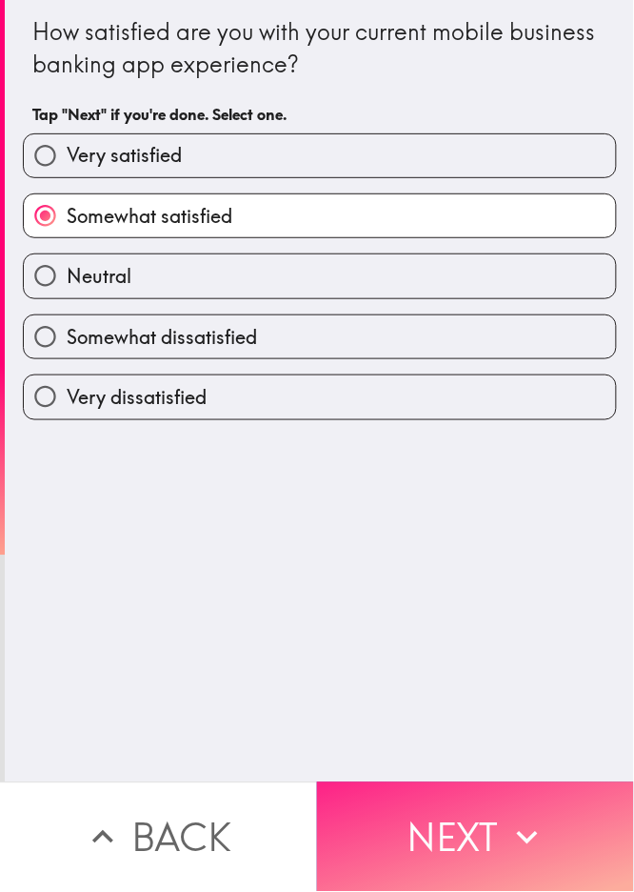
click at [403, 668] on button "Next" at bounding box center [475, 837] width 317 height 110
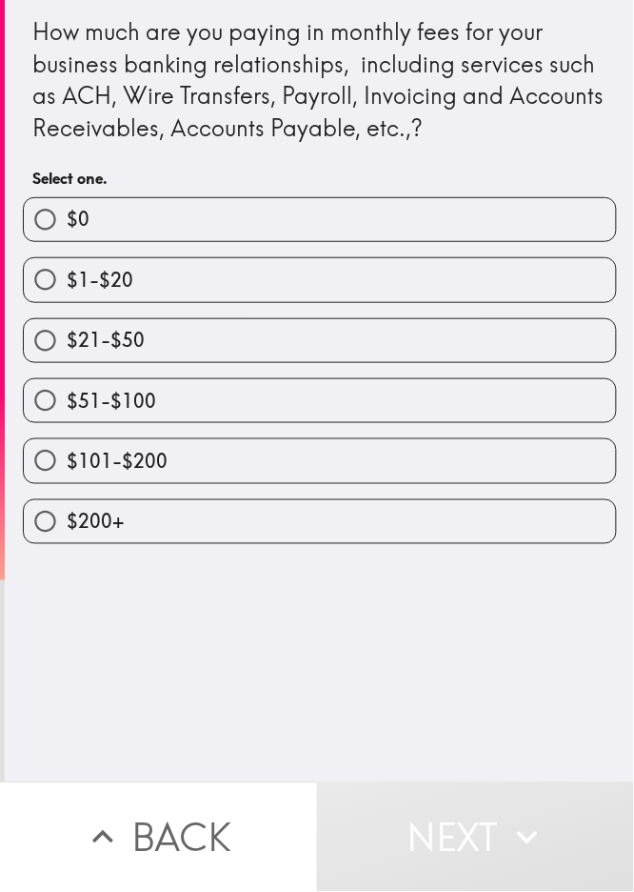
click at [112, 434] on div "$101-$200" at bounding box center [313, 453] width 610 height 60
click at [148, 403] on label "$51-$100" at bounding box center [320, 400] width 592 height 43
click at [67, 403] on input "$51-$100" at bounding box center [45, 400] width 43 height 43
radio input "true"
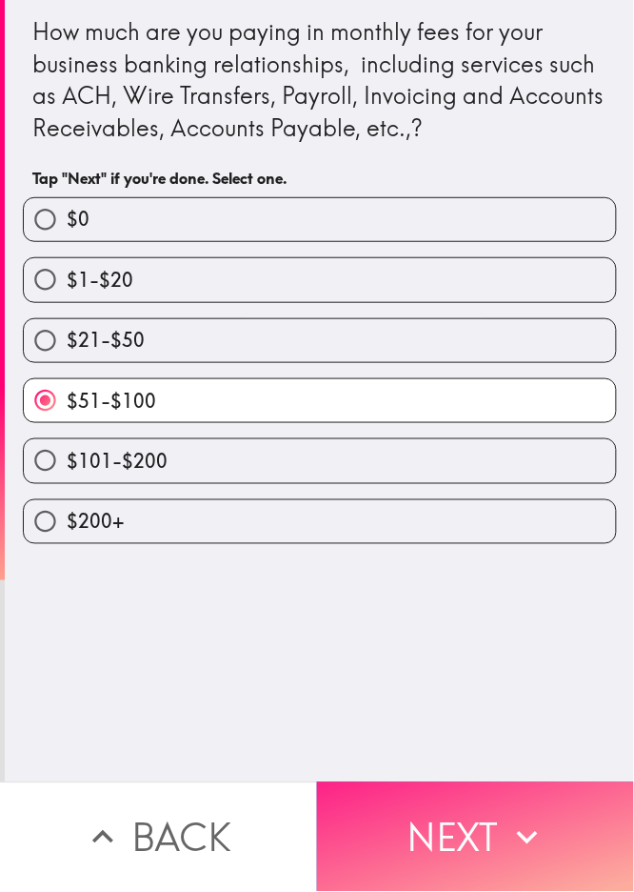
click at [475, 668] on button "Next" at bounding box center [475, 837] width 317 height 110
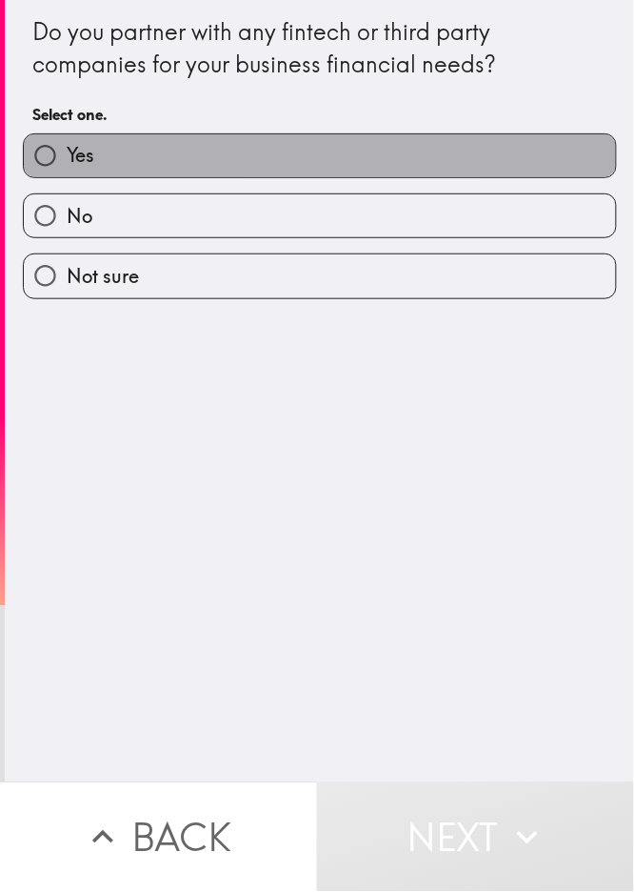
click at [78, 157] on label "Yes" at bounding box center [320, 155] width 592 height 43
click at [67, 157] on input "Yes" at bounding box center [45, 155] width 43 height 43
radio input "true"
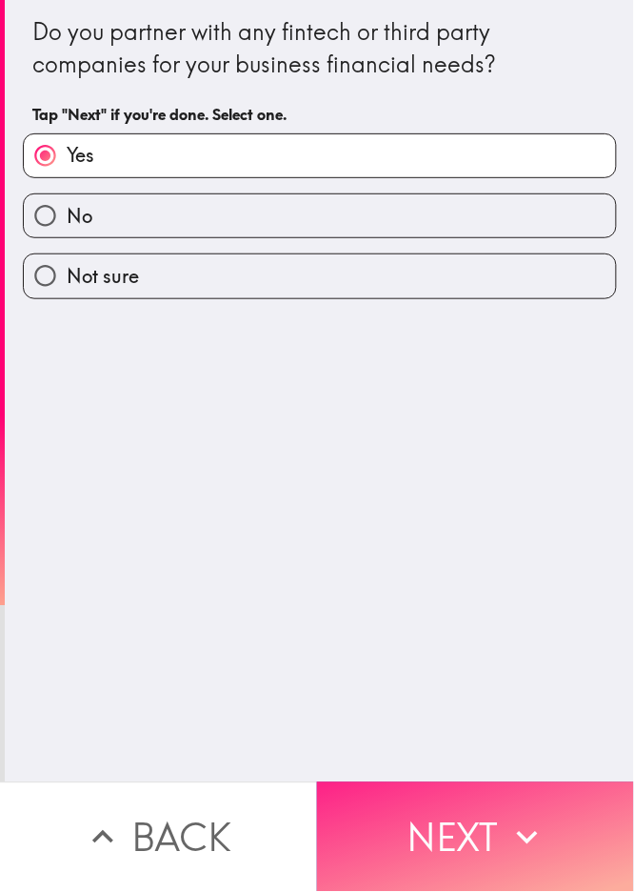
click at [475, 668] on button "Next" at bounding box center [475, 837] width 317 height 110
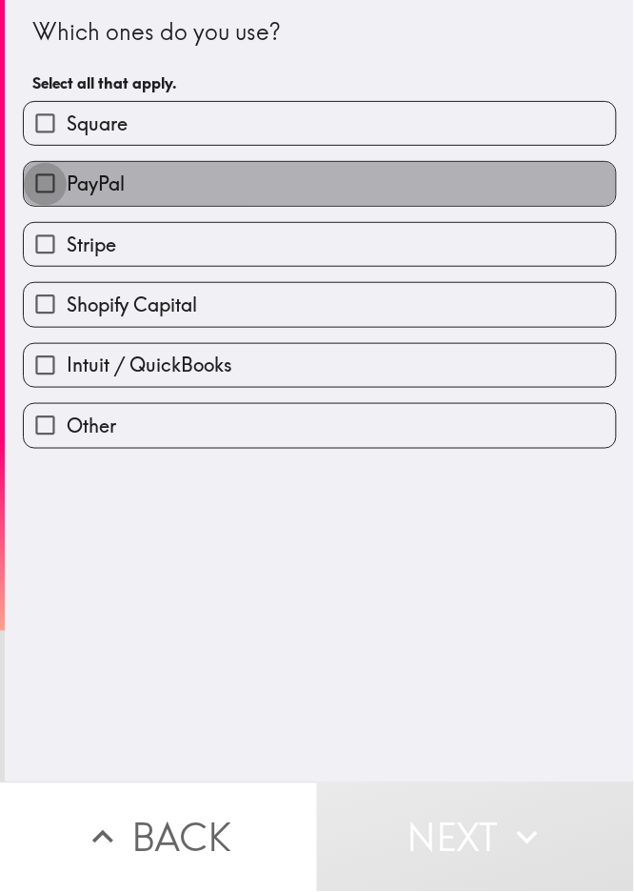
click at [24, 172] on input "PayPal" at bounding box center [45, 183] width 43 height 43
checkbox input "true"
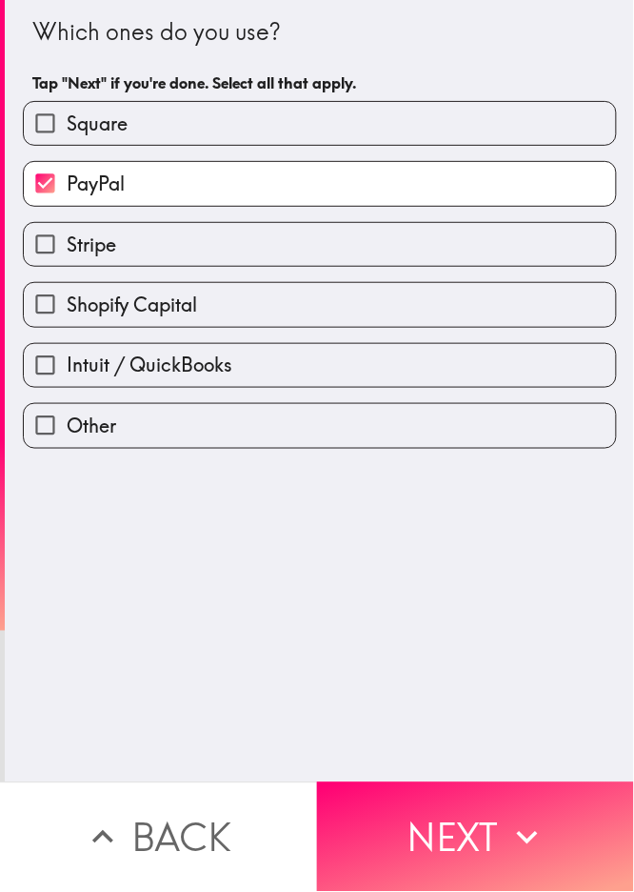
click at [129, 258] on label "Stripe" at bounding box center [320, 244] width 592 height 43
click at [67, 258] on input "Stripe" at bounding box center [45, 244] width 43 height 43
checkbox input "true"
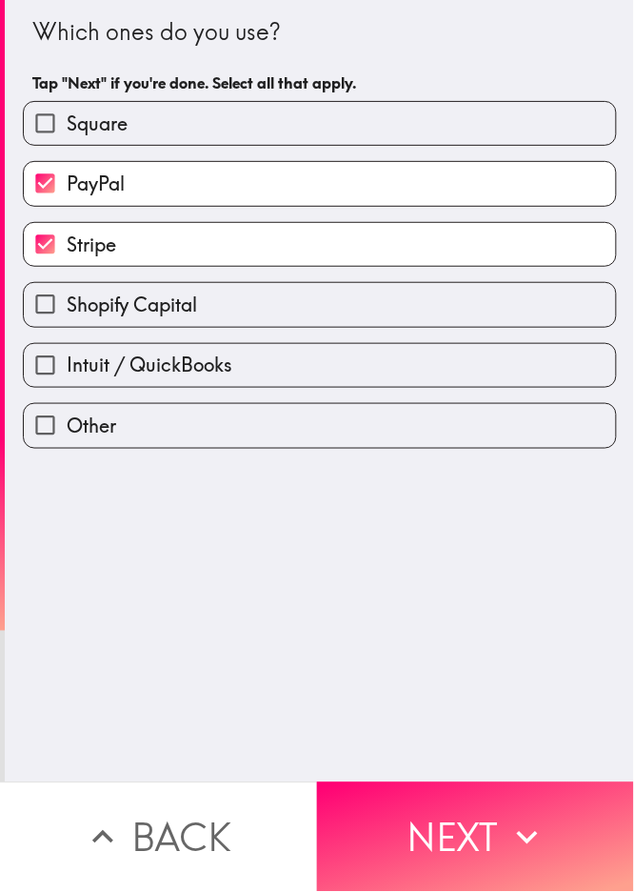
click at [217, 343] on div "Intuit / QuickBooks" at bounding box center [320, 365] width 594 height 45
click at [331, 340] on div "Intuit / QuickBooks" at bounding box center [313, 358] width 610 height 60
click at [383, 371] on label "Intuit / QuickBooks" at bounding box center [320, 365] width 592 height 43
click at [67, 371] on input "Intuit / QuickBooks" at bounding box center [45, 365] width 43 height 43
checkbox input "true"
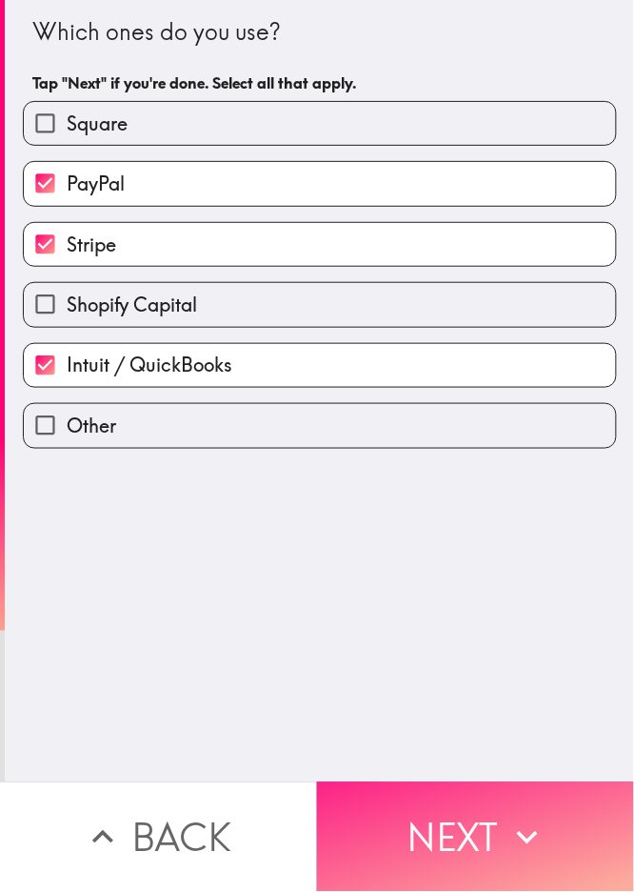
click at [475, 668] on button "Next" at bounding box center [475, 837] width 317 height 110
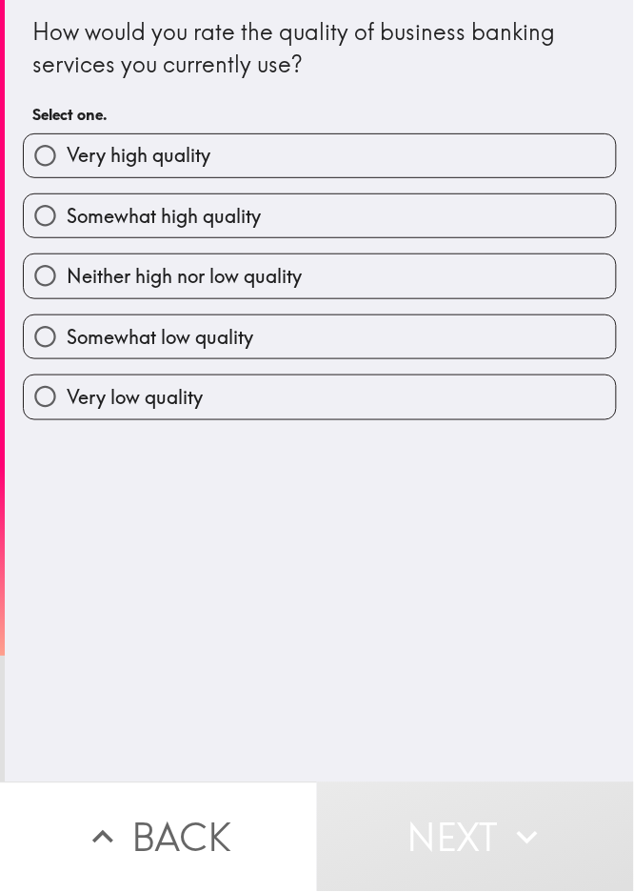
drag, startPoint x: 81, startPoint y: 211, endPoint x: 90, endPoint y: 217, distance: 10.9
click at [82, 210] on span "Somewhat high quality" at bounding box center [164, 216] width 194 height 27
click at [67, 210] on input "Somewhat high quality" at bounding box center [45, 215] width 43 height 43
radio input "true"
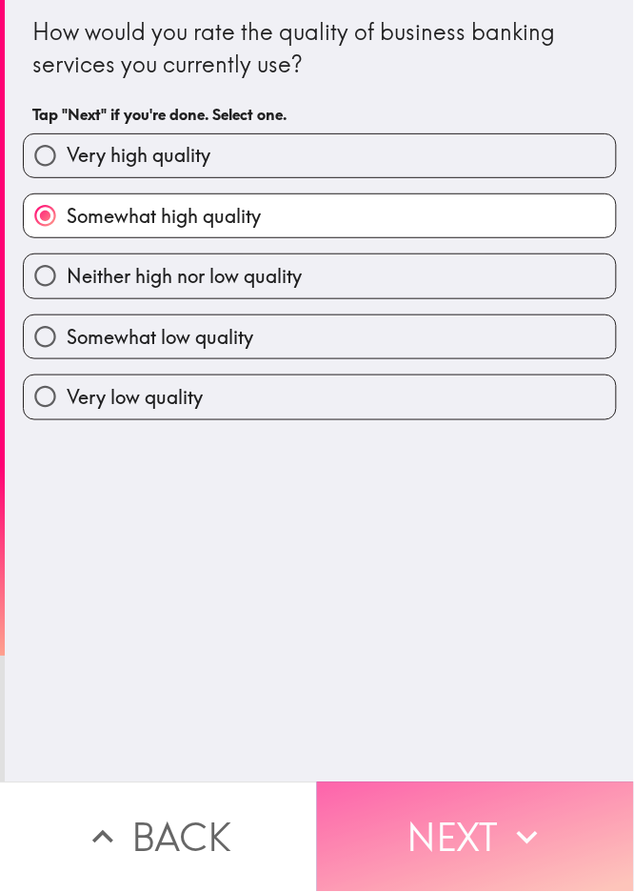
click at [450, 668] on button "Next" at bounding box center [475, 837] width 317 height 110
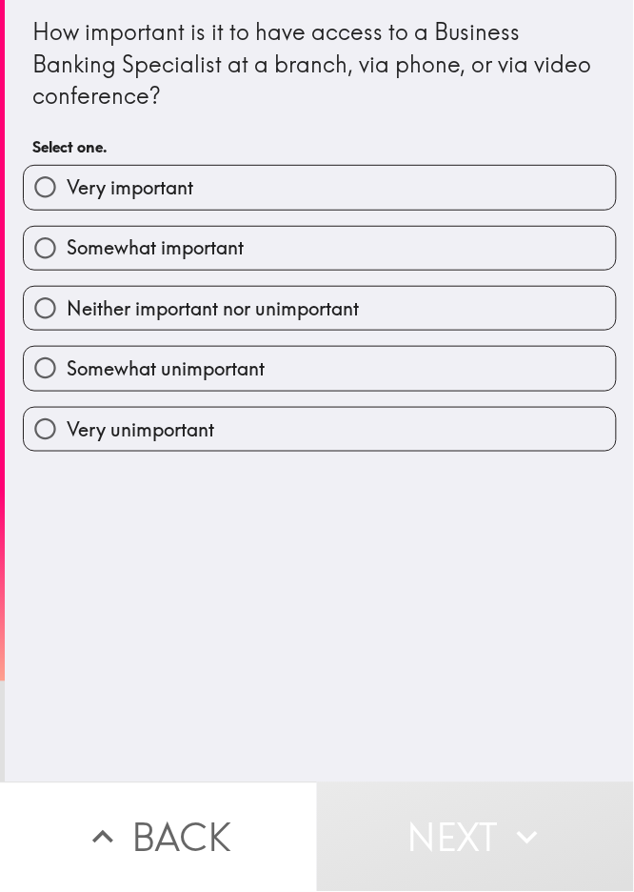
click at [165, 222] on div "Somewhat important" at bounding box center [313, 241] width 610 height 60
click at [200, 203] on label "Very important" at bounding box center [320, 187] width 592 height 43
click at [67, 203] on input "Very important" at bounding box center [45, 187] width 43 height 43
radio input "true"
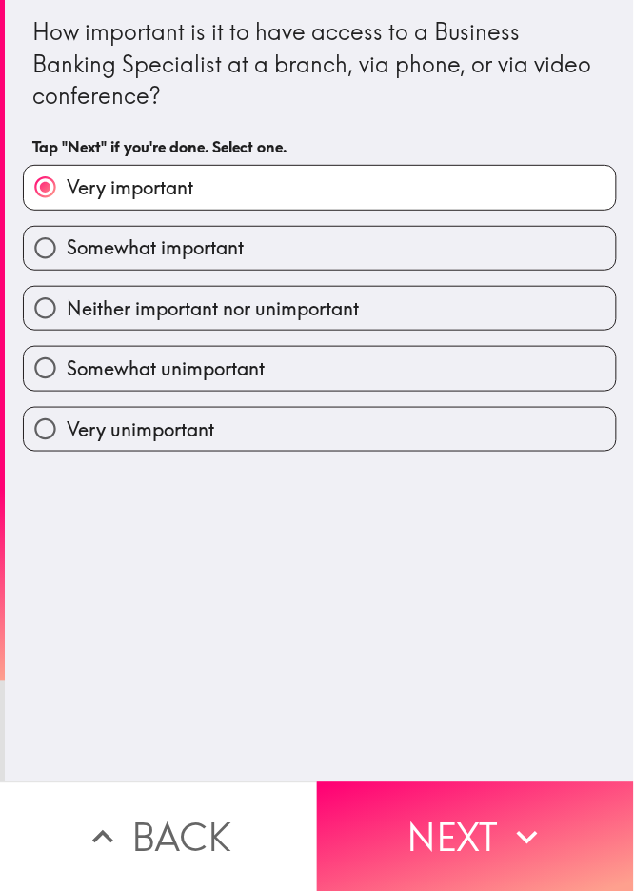
click at [435, 668] on div "How important is it to have access to a Business Banking Specialist at a branch…" at bounding box center [320, 391] width 630 height 782
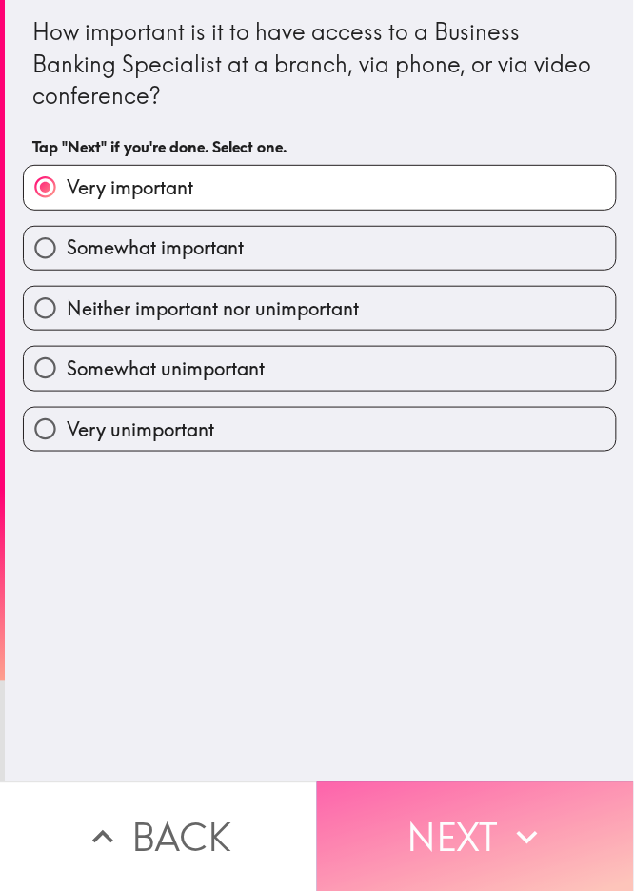
drag, startPoint x: 428, startPoint y: 773, endPoint x: 412, endPoint y: 784, distance: 18.5
click at [422, 668] on button "Next" at bounding box center [475, 837] width 317 height 110
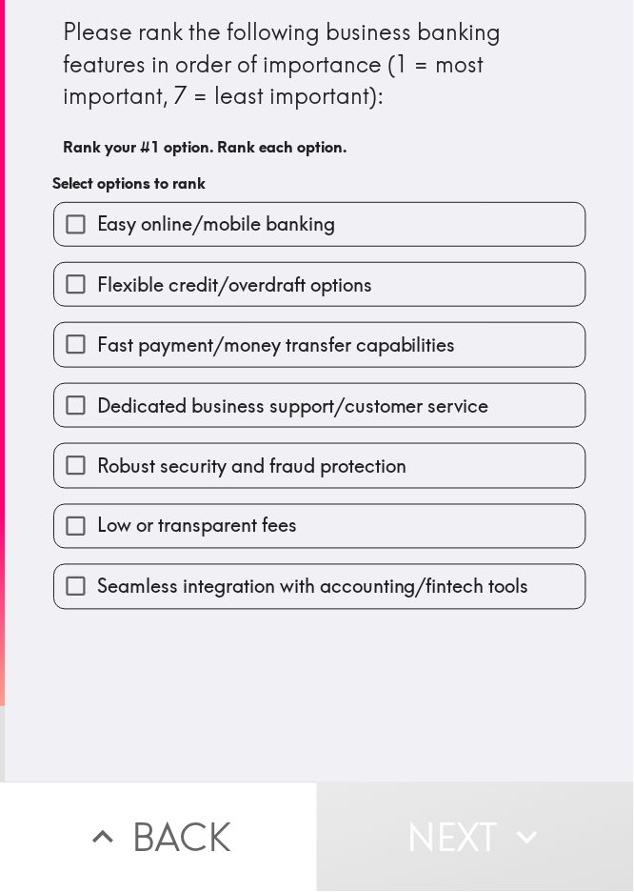
click at [296, 307] on div "Fast payment/money transfer capabilities" at bounding box center [312, 337] width 549 height 60
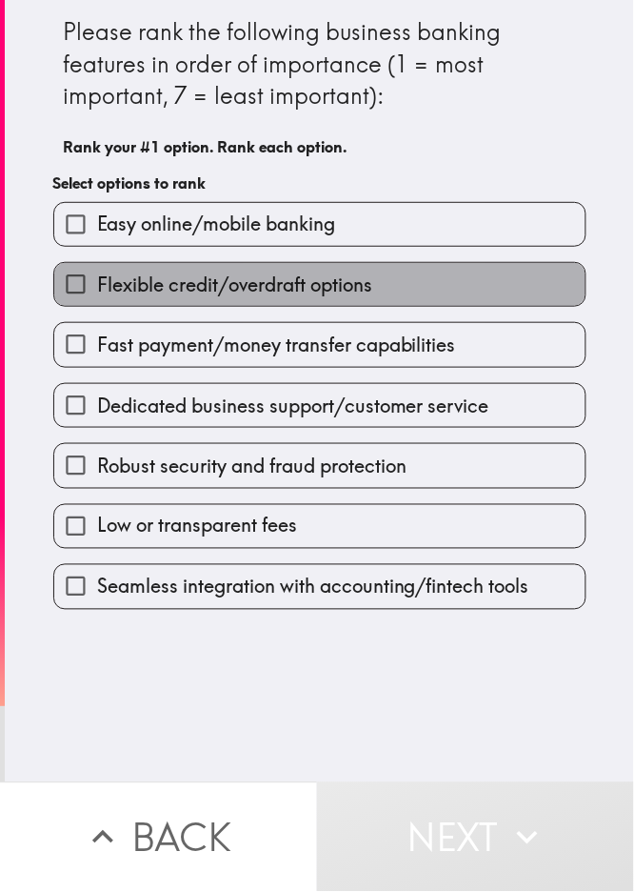
click at [301, 267] on label "Flexible credit/overdraft options" at bounding box center [320, 284] width 532 height 43
click at [97, 267] on input "Flexible credit/overdraft options" at bounding box center [75, 284] width 43 height 43
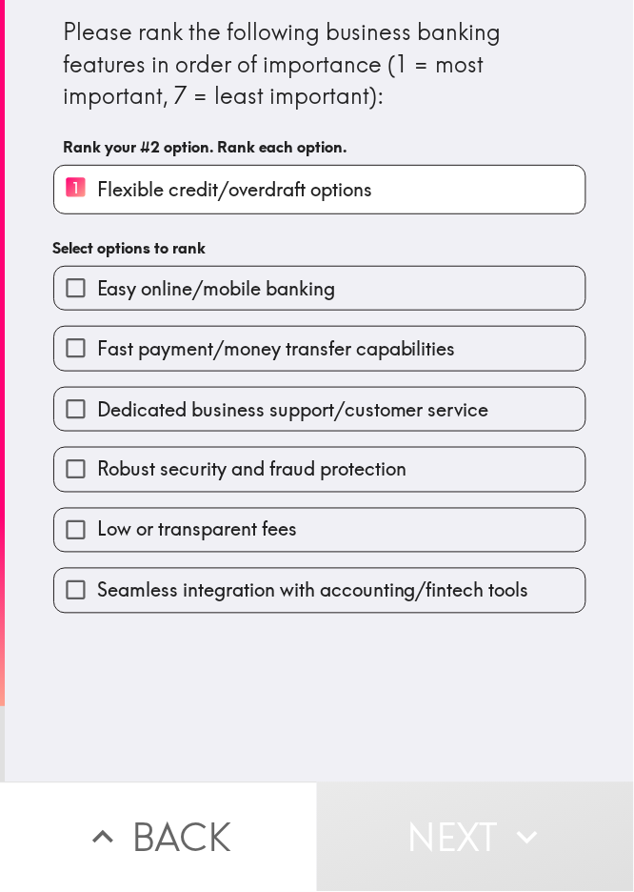
click at [223, 330] on label "Fast payment/money transfer capabilities" at bounding box center [320, 348] width 532 height 43
click at [97, 330] on input "Fast payment/money transfer capabilities" at bounding box center [75, 348] width 43 height 43
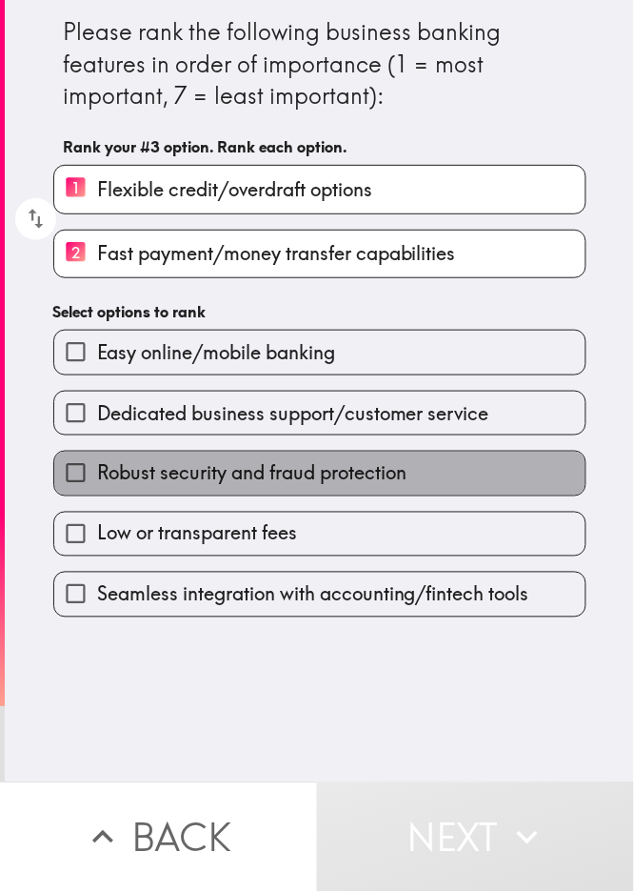
click at [210, 482] on span "Robust security and fraud protection" at bounding box center [252, 473] width 310 height 27
click at [97, 482] on input "Robust security and fraud protection" at bounding box center [75, 473] width 43 height 43
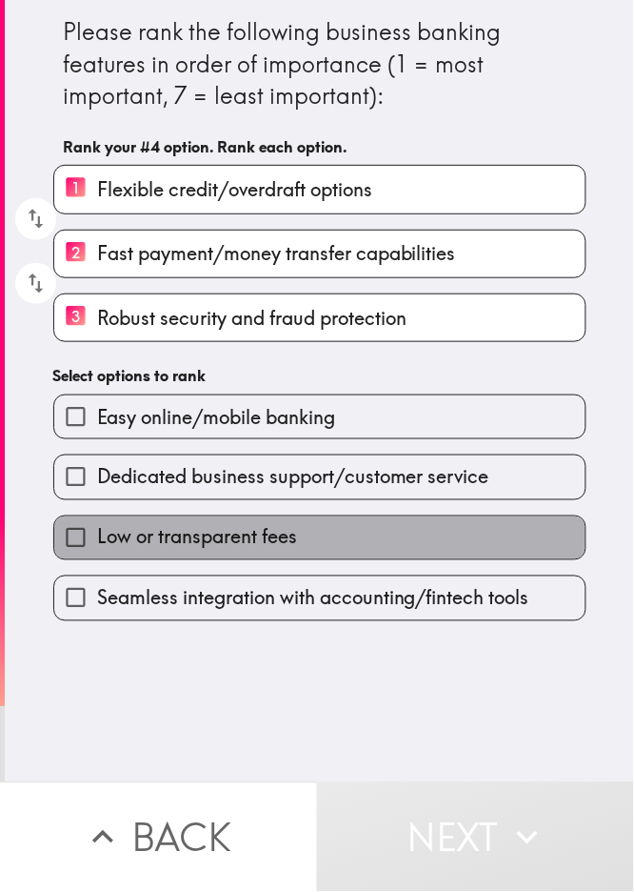
click at [225, 559] on label "Low or transparent fees" at bounding box center [320, 537] width 532 height 43
click at [97, 559] on input "Low or transparent fees" at bounding box center [75, 537] width 43 height 43
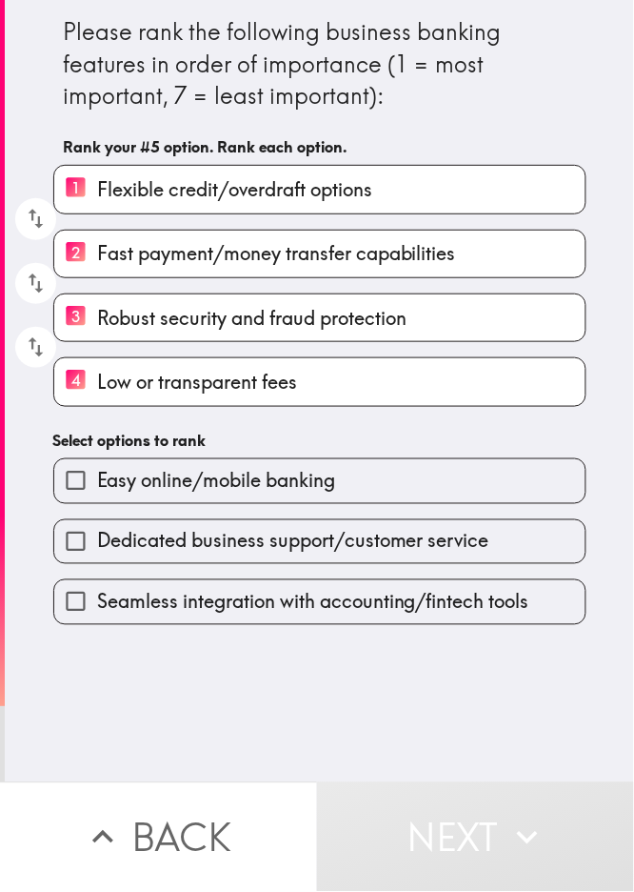
click at [246, 499] on label "Easy online/mobile banking" at bounding box center [320, 480] width 532 height 43
click at [97, 499] on input "Easy online/mobile banking" at bounding box center [75, 480] width 43 height 43
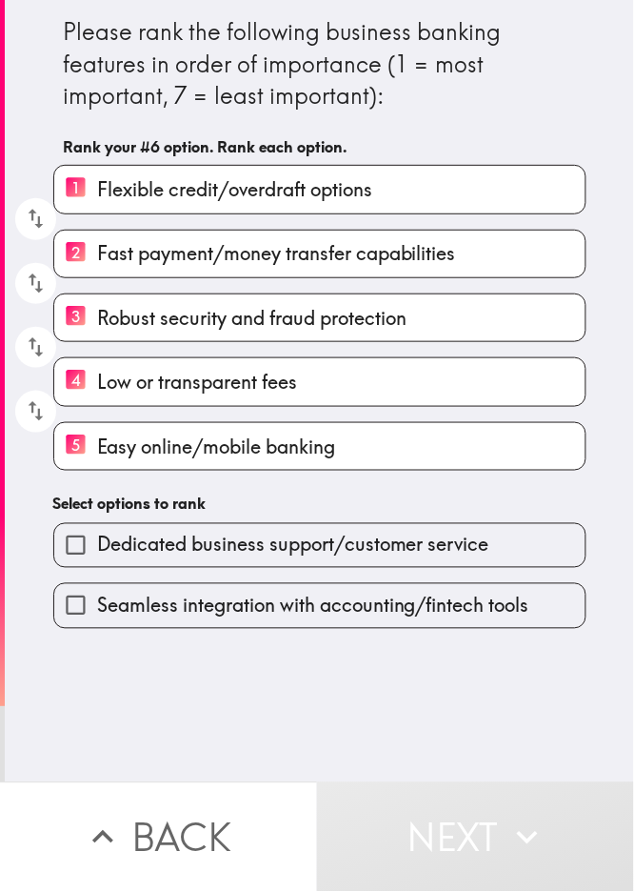
click at [241, 582] on div "Seamless integration with accounting/fintech tools" at bounding box center [312, 598] width 549 height 60
click at [249, 613] on span "Seamless integration with accounting/fintech tools" at bounding box center [313, 605] width 432 height 27
click at [97, 613] on input "Seamless integration with accounting/fintech tools" at bounding box center [75, 605] width 43 height 43
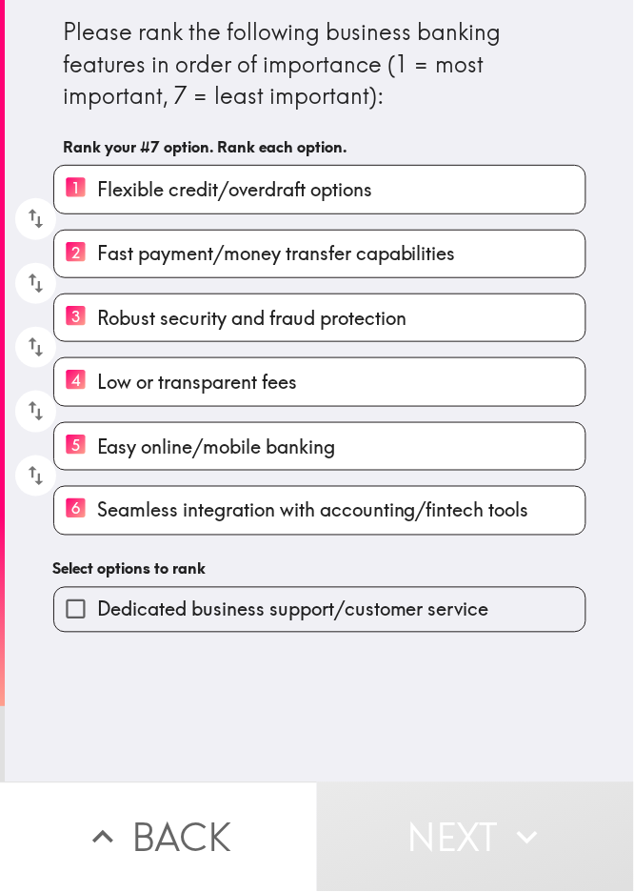
click at [276, 565] on h6 "Select options to rank" at bounding box center [319, 568] width 533 height 21
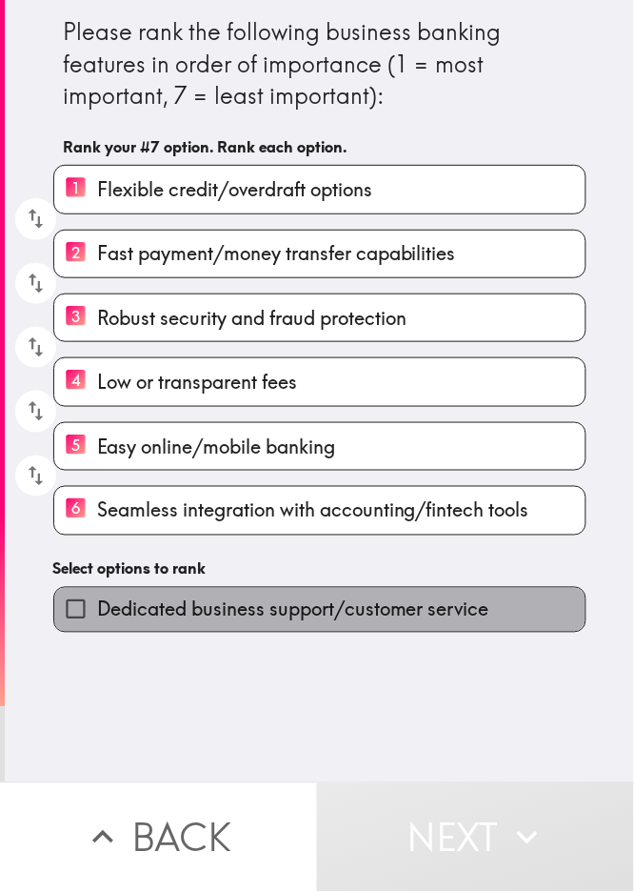
click at [284, 627] on label "Dedicated business support/customer service" at bounding box center [320, 609] width 532 height 43
click at [97, 627] on input "Dedicated business support/customer service" at bounding box center [75, 609] width 43 height 43
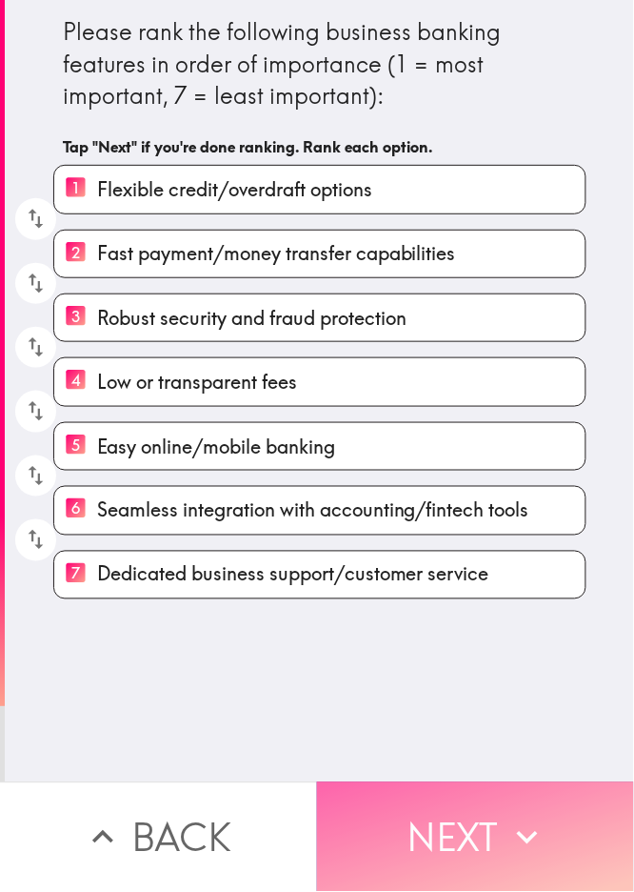
click at [455, 668] on button "Next" at bounding box center [475, 837] width 317 height 110
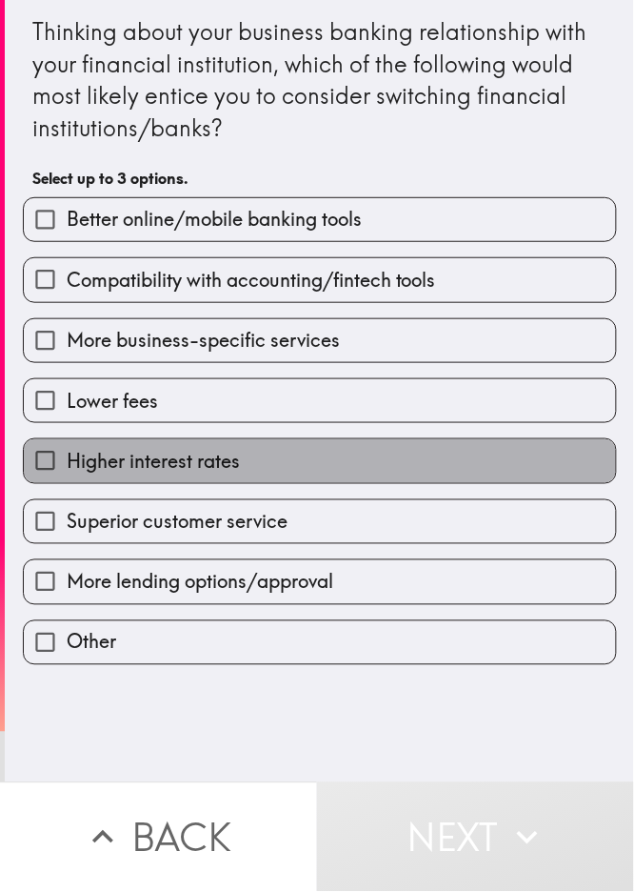
click at [158, 473] on span "Higher interest rates" at bounding box center [153, 461] width 173 height 27
click at [67, 473] on input "Higher interest rates" at bounding box center [45, 460] width 43 height 43
checkbox input "true"
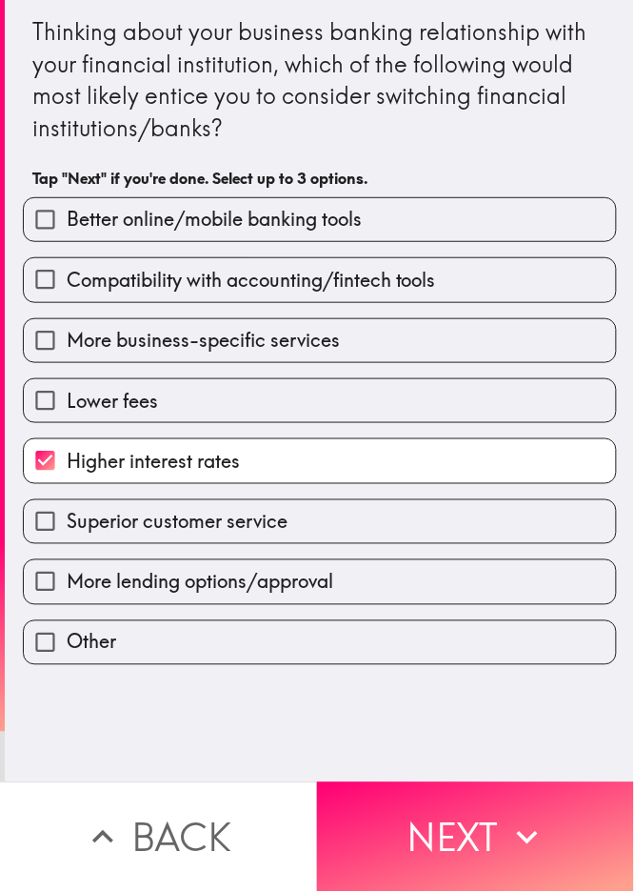
click at [252, 320] on label "More business-specific services" at bounding box center [320, 340] width 592 height 43
click at [67, 320] on input "More business-specific services" at bounding box center [45, 340] width 43 height 43
checkbox input "true"
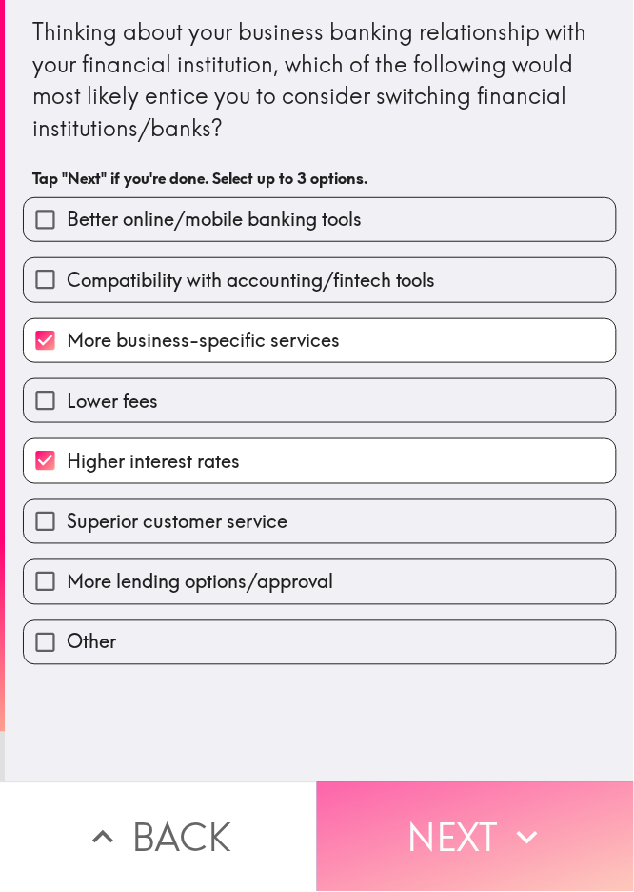
click at [460, 668] on button "Next" at bounding box center [475, 837] width 317 height 110
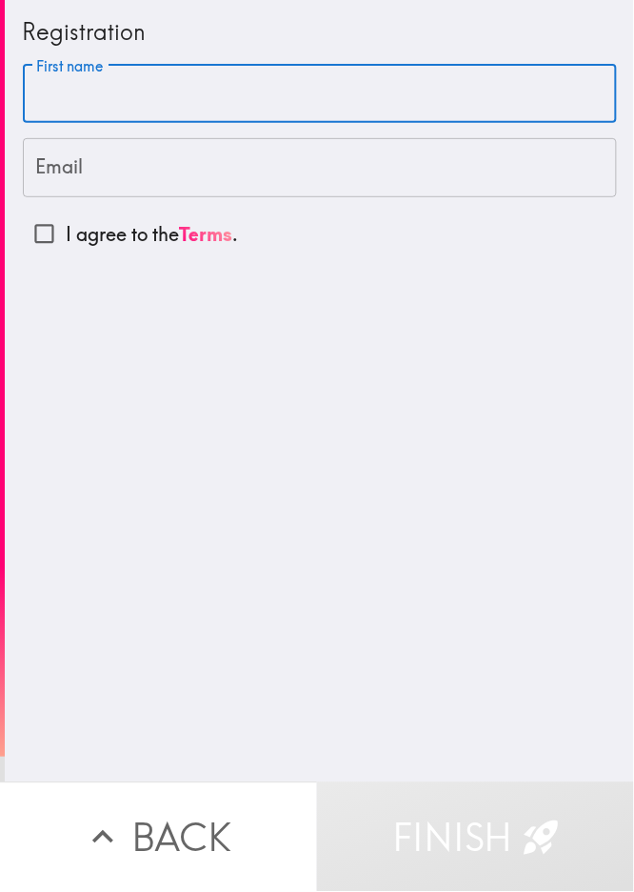
click at [132, 79] on input "First name" at bounding box center [320, 94] width 594 height 59
paste input "[PERSON_NAME]"
type input "[PERSON_NAME]"
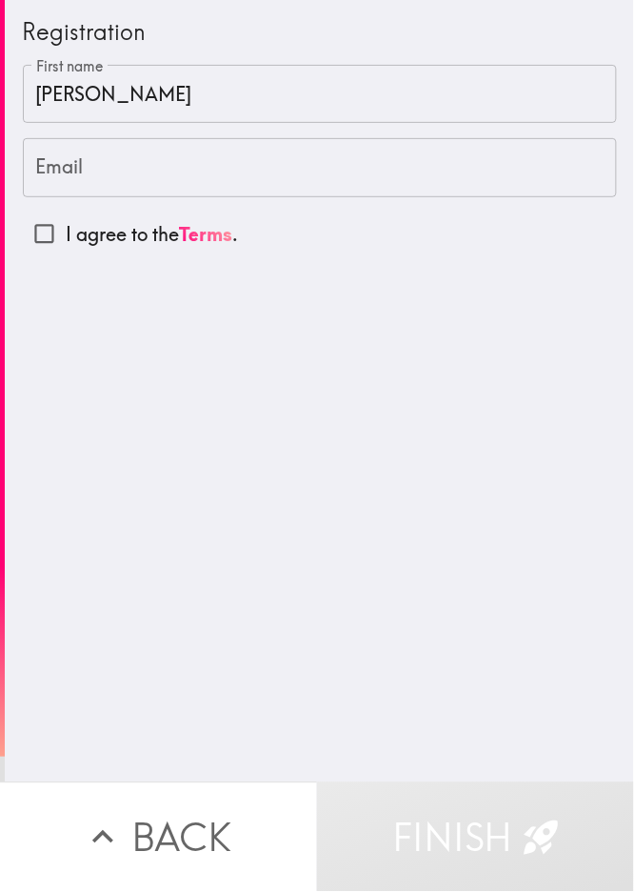
click at [117, 174] on input "Email" at bounding box center [320, 167] width 594 height 59
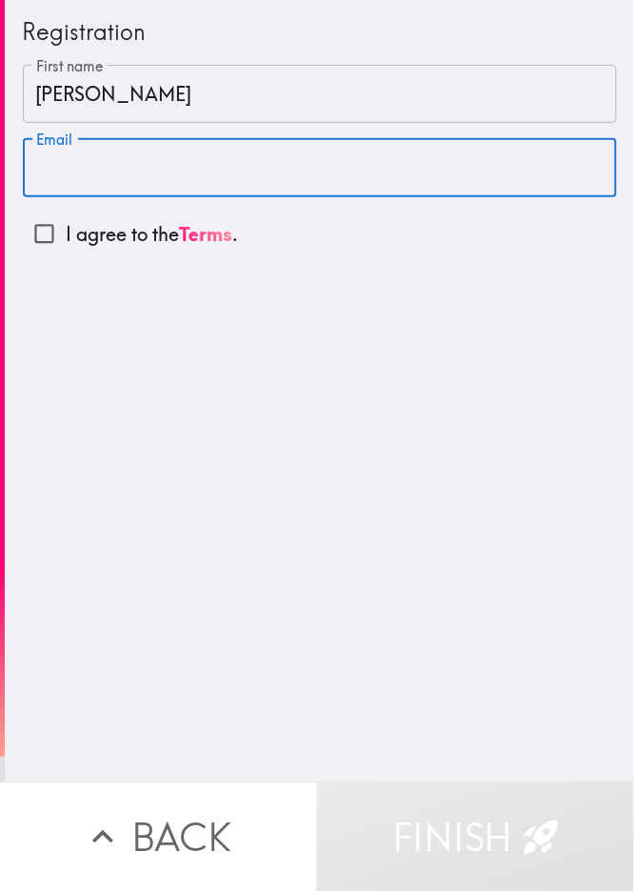
paste input "[EMAIL_ADDRESS][DOMAIN_NAME]"
type input "[EMAIL_ADDRESS][DOMAIN_NAME]"
click at [25, 231] on input "I agree to the Terms ." at bounding box center [44, 233] width 43 height 43
checkbox input "true"
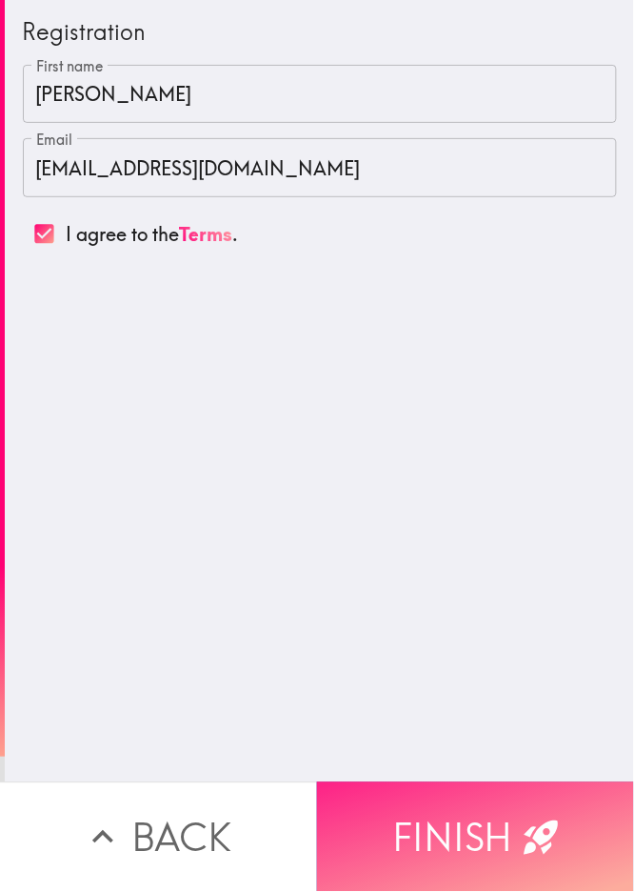
click at [475, 668] on button "Finish" at bounding box center [475, 837] width 317 height 110
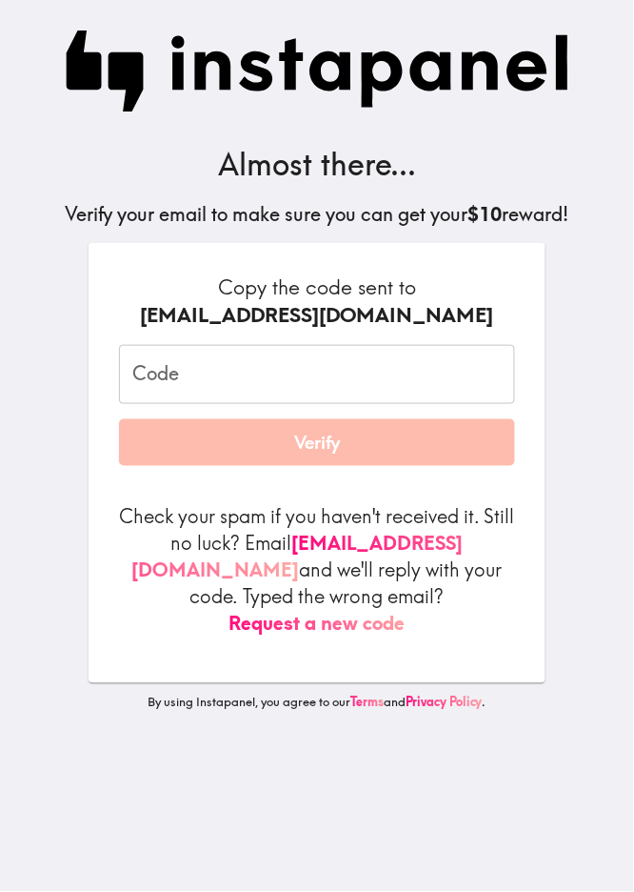
click at [188, 370] on input "Code" at bounding box center [317, 374] width 396 height 59
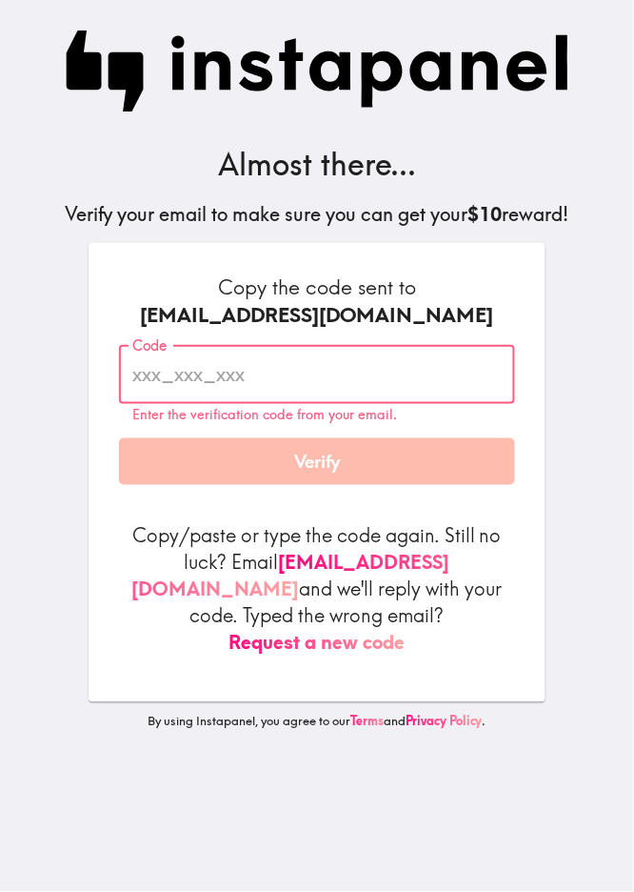
click at [313, 390] on input "Code" at bounding box center [317, 374] width 396 height 59
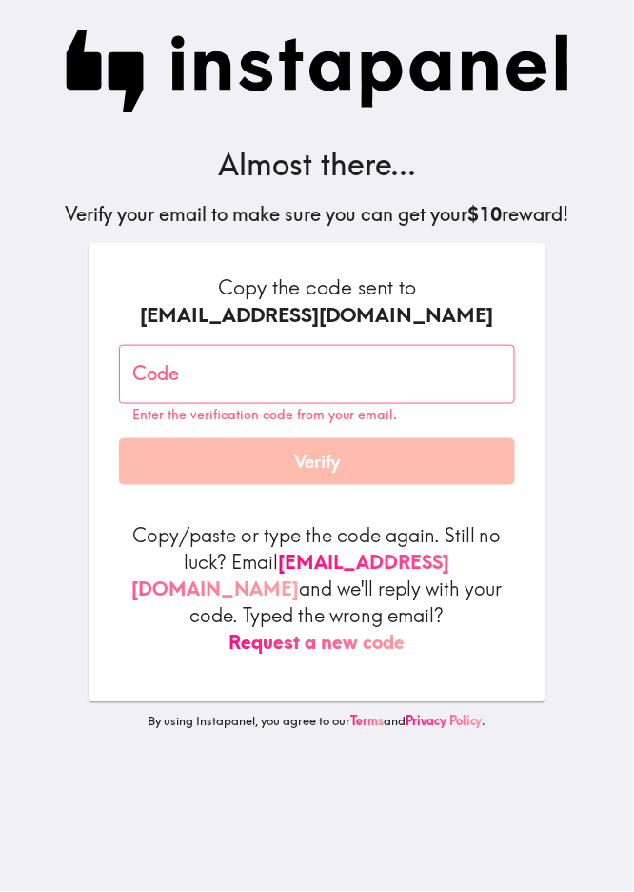
drag, startPoint x: 51, startPoint y: 320, endPoint x: 122, endPoint y: 363, distance: 82.5
click at [51, 320] on div "Almost there... Verify your email to make sure you can get your $10 reward! Cop…" at bounding box center [317, 446] width 610 height 892
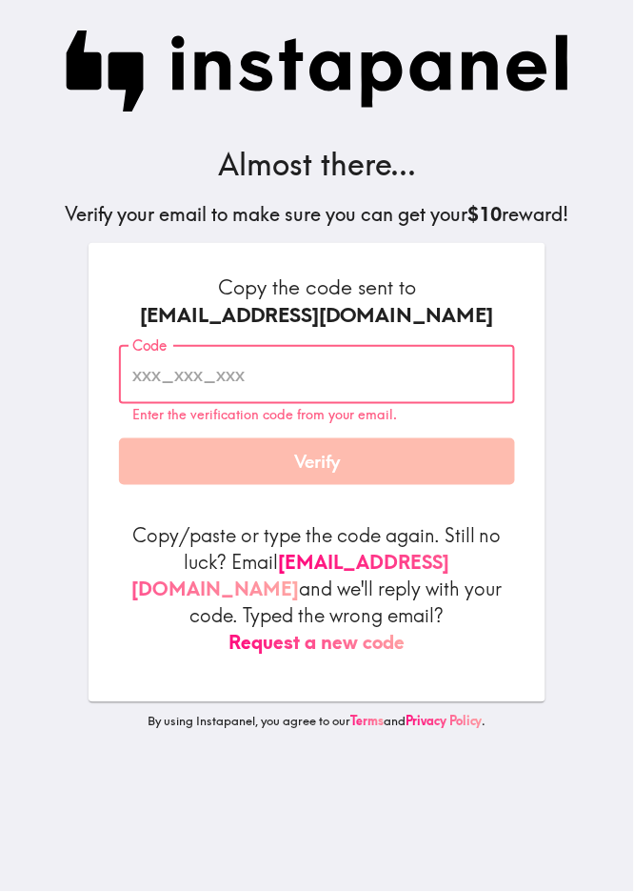
click at [158, 392] on input "Code" at bounding box center [317, 374] width 396 height 59
paste input "8JT_8yr_URJ"
type input "8JT_8yr_URJ"
click at [475, 380] on div "Copy the code sent to [EMAIL_ADDRESS][DOMAIN_NAME] Code 8JT_8yr_URJ Code Enter …" at bounding box center [317, 472] width 457 height 459
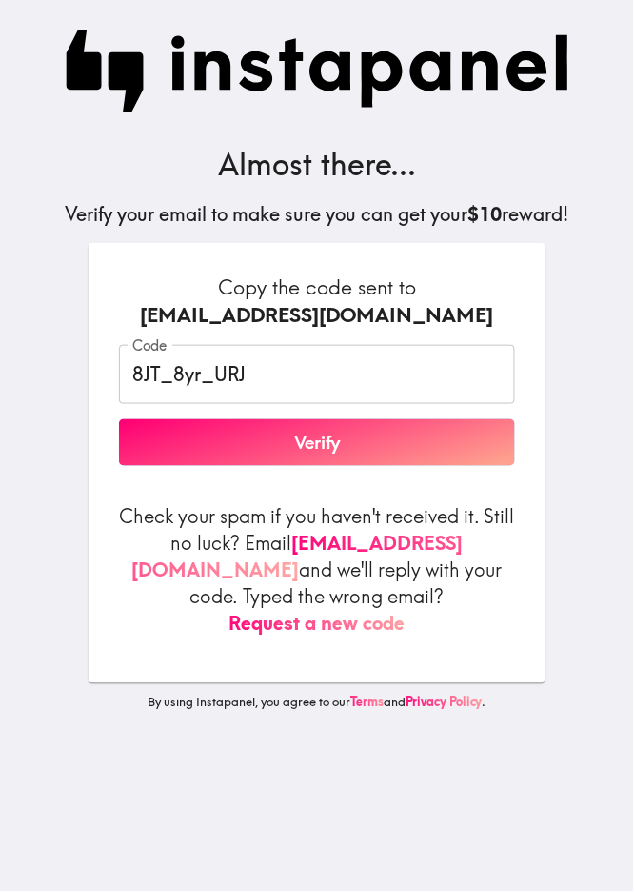
click at [424, 442] on button "Verify" at bounding box center [317, 443] width 396 height 48
